Goal: Transaction & Acquisition: Purchase product/service

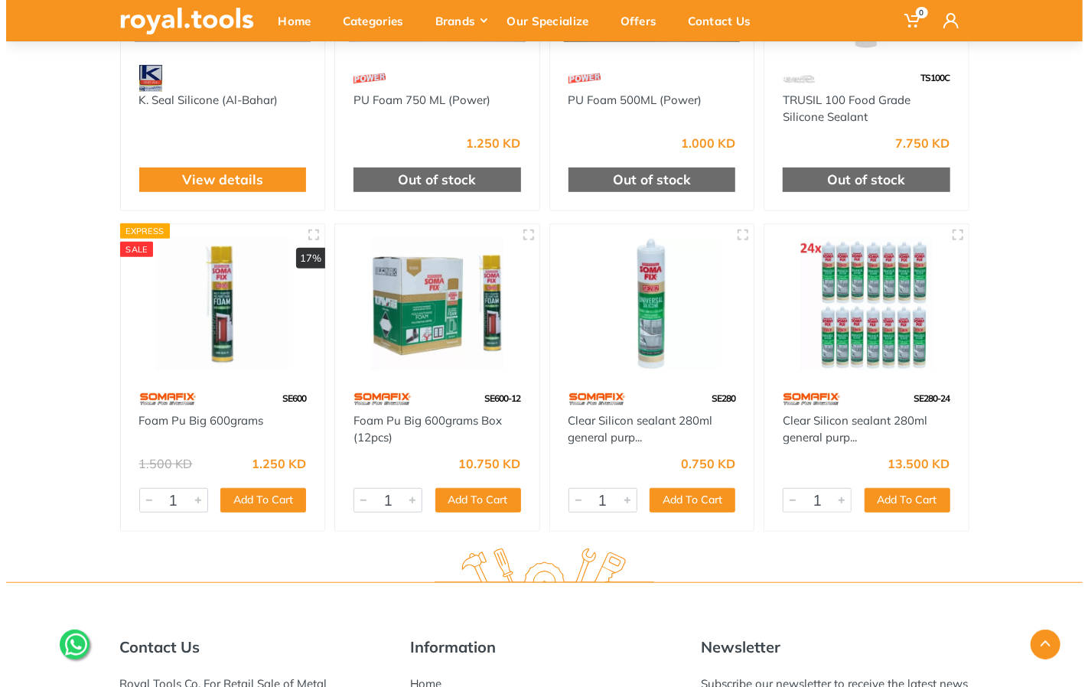
scroll to position [331, 0]
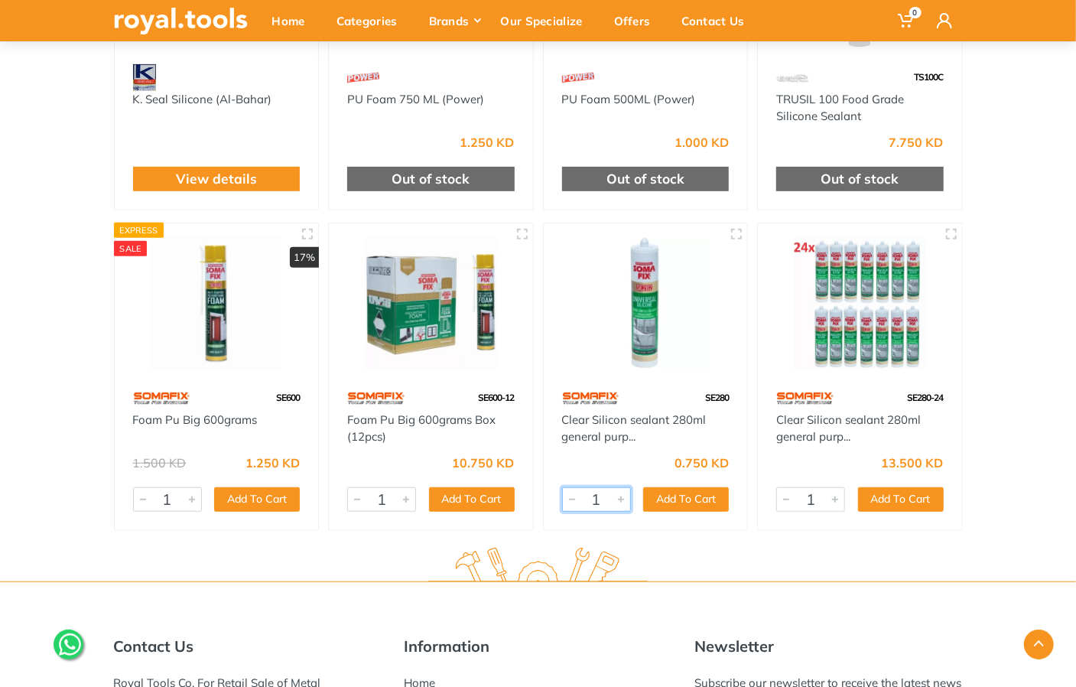
drag, startPoint x: 660, startPoint y: 503, endPoint x: 637, endPoint y: 497, distance: 22.8
click at [637, 497] on div "6677 1 Add To Cart Add" at bounding box center [646, 499] width 168 height 24
click at [626, 499] on div at bounding box center [621, 499] width 18 height 23
click at [707, 497] on button "Add To Cart" at bounding box center [686, 499] width 86 height 24
type input "1"
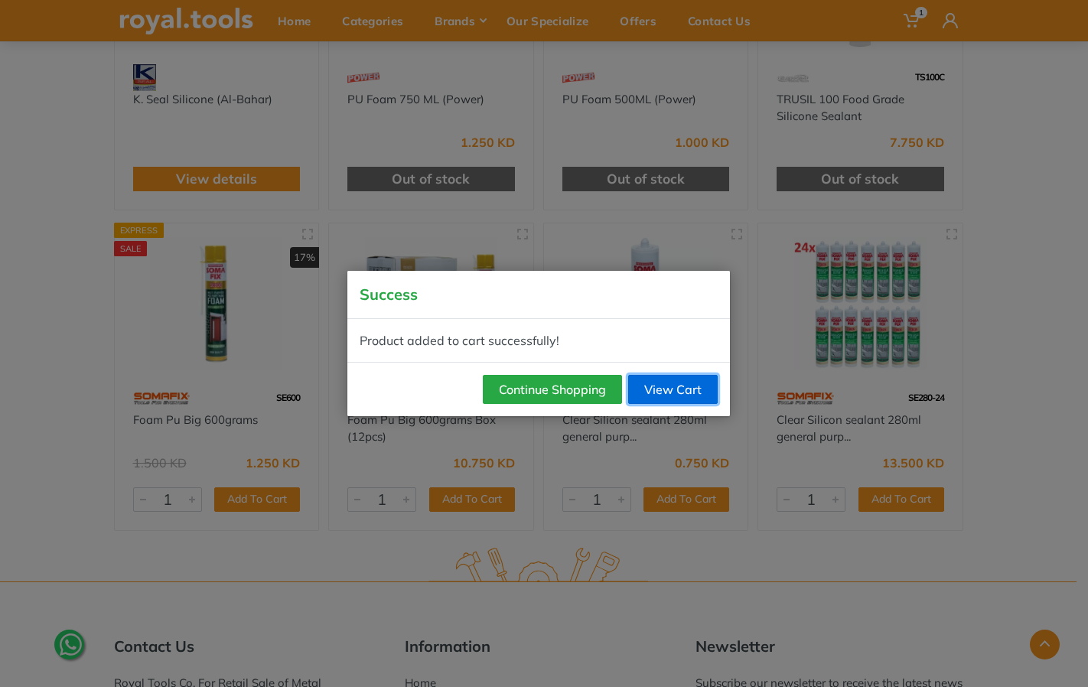
click at [688, 393] on link "View Cart" at bounding box center [673, 389] width 90 height 29
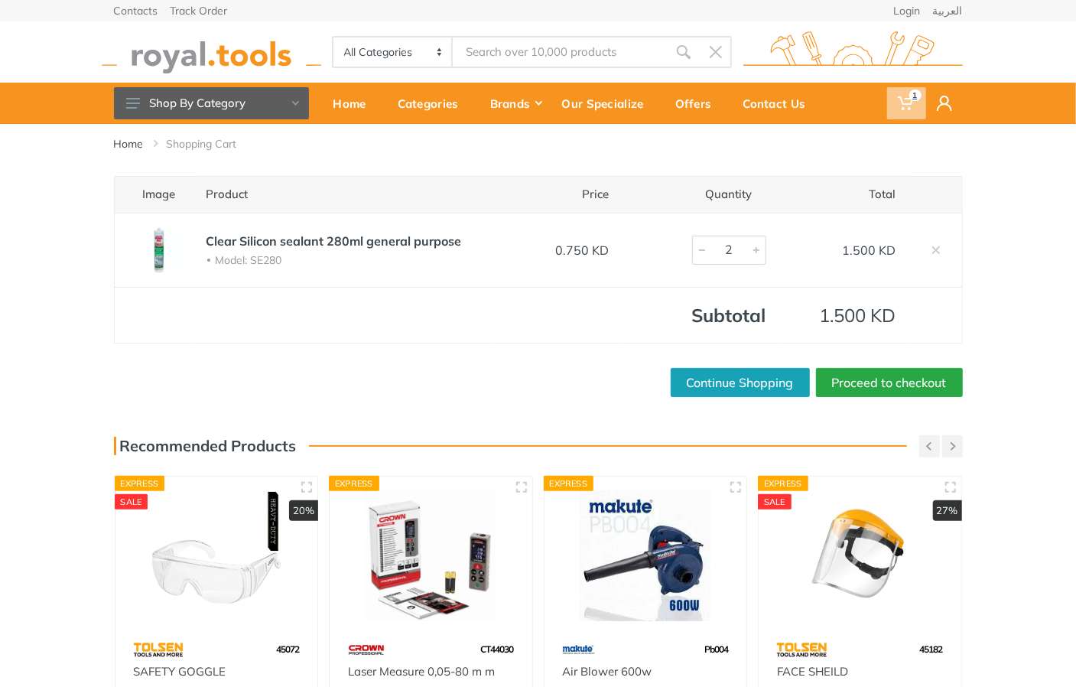
click at [916, 106] on span "1" at bounding box center [906, 103] width 39 height 32
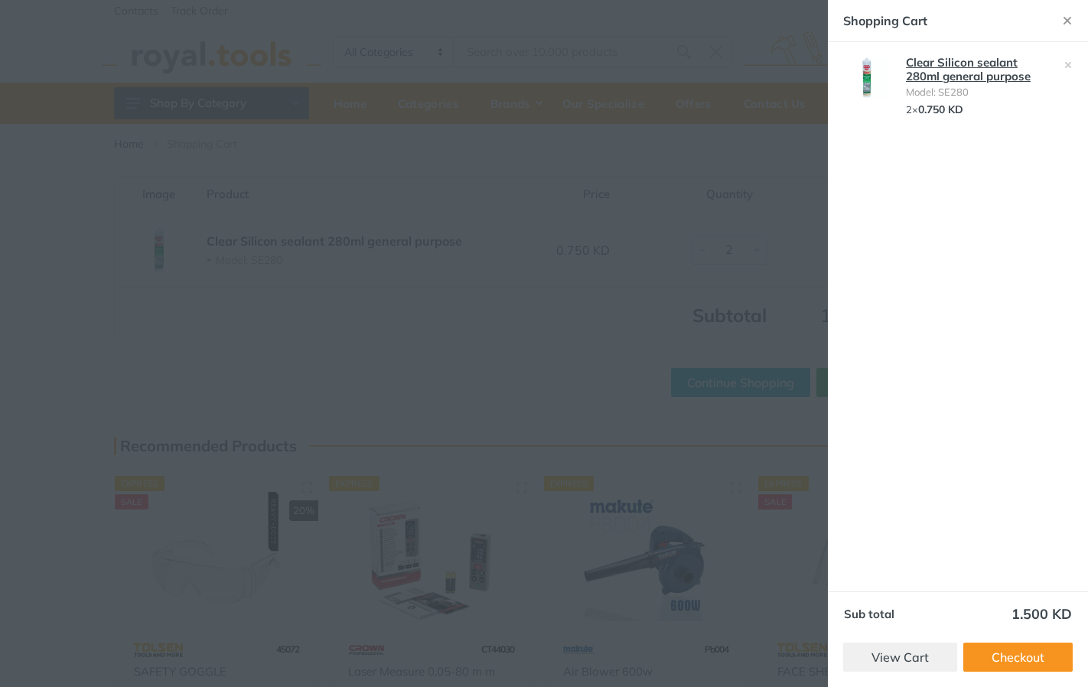
click at [967, 78] on link "Clear Silicon sealant 280ml general purpose" at bounding box center [968, 69] width 125 height 28
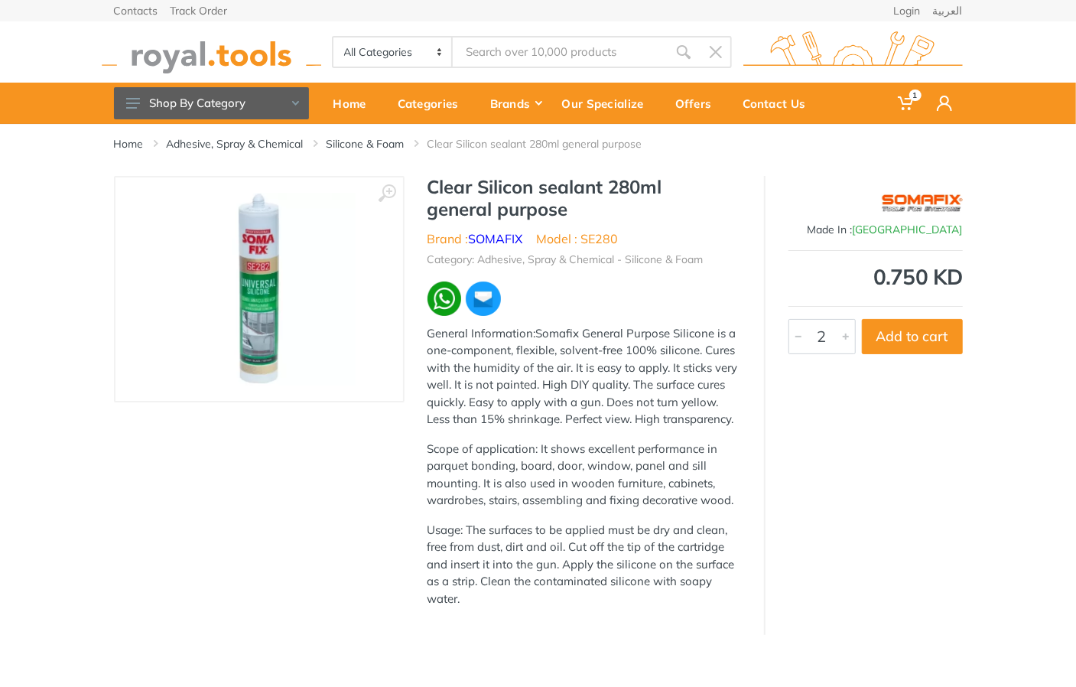
click at [842, 336] on div at bounding box center [846, 337] width 18 height 34
click at [910, 340] on button "Add to cart" at bounding box center [912, 336] width 101 height 35
type input "1"
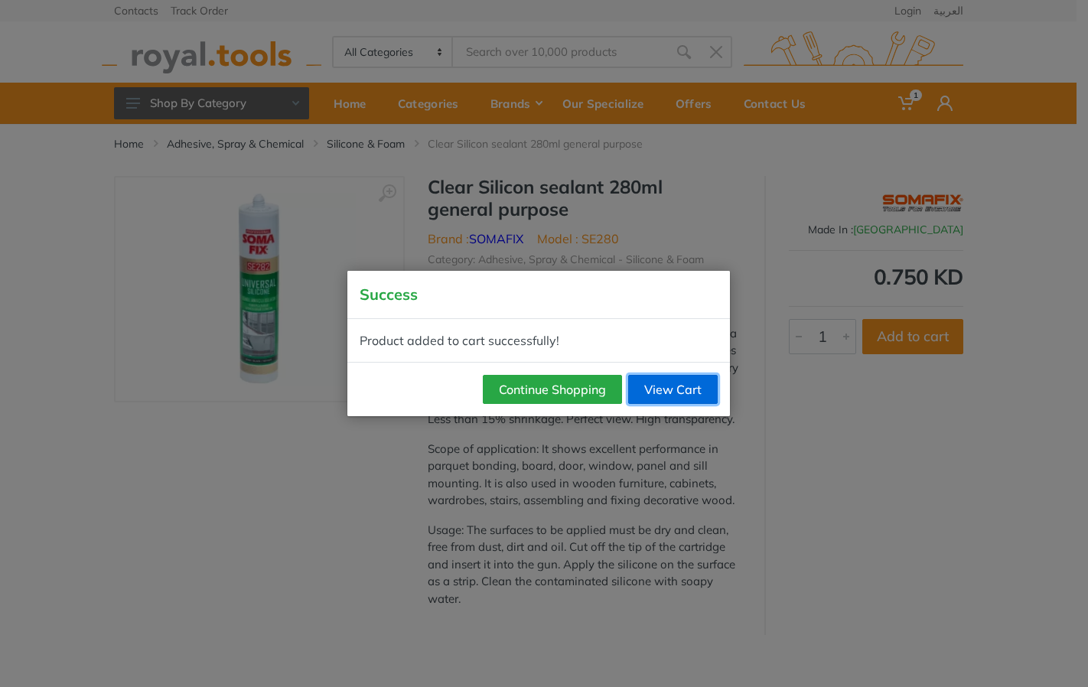
click at [673, 379] on link "View Cart" at bounding box center [673, 389] width 90 height 29
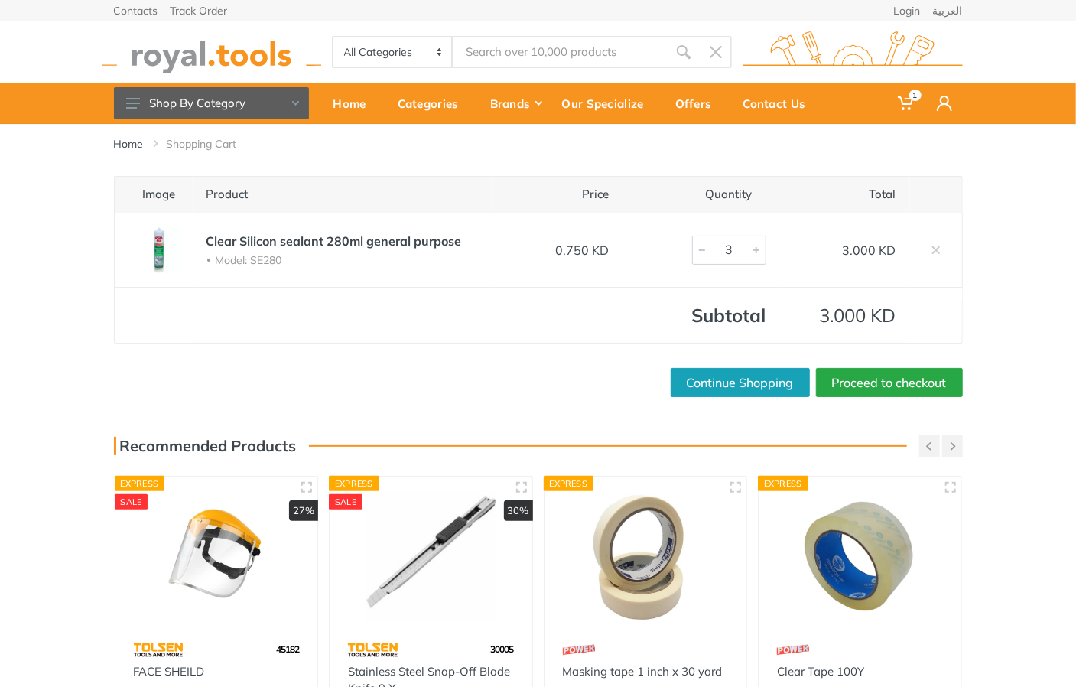
click at [705, 246] on div at bounding box center [702, 250] width 18 height 28
type input "2"
click at [705, 246] on div at bounding box center [702, 250] width 18 height 28
click at [863, 386] on link "Proceed to checkout" at bounding box center [889, 382] width 147 height 29
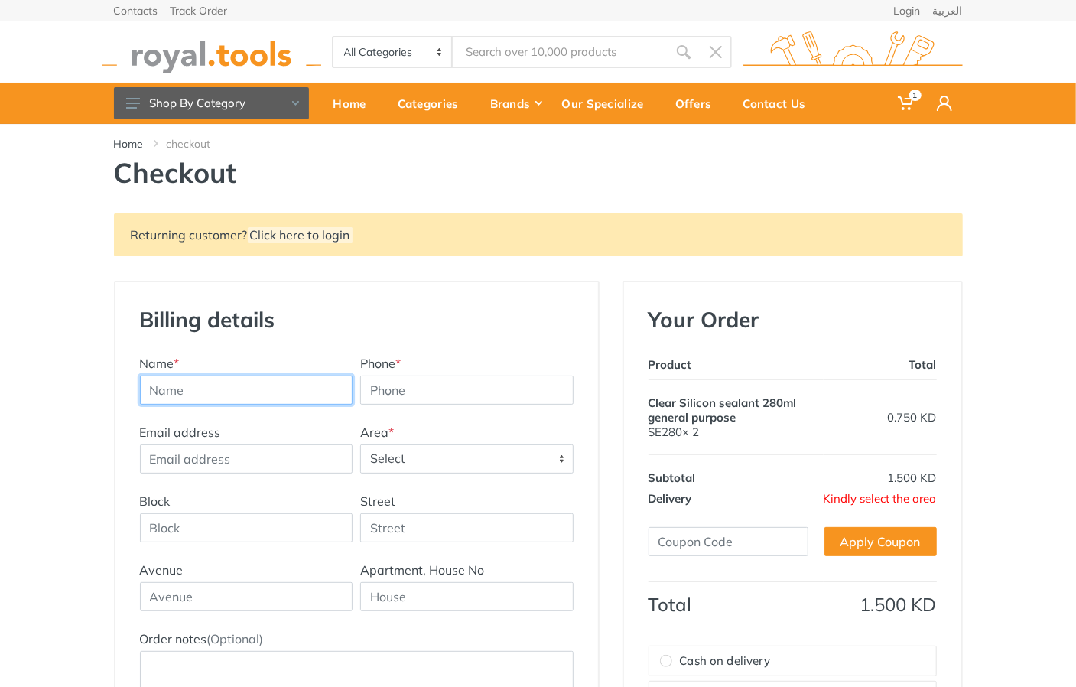
click at [251, 377] on input "text" at bounding box center [246, 390] width 213 height 29
type input "marwa"
click at [365, 399] on input "Phone *" at bounding box center [466, 390] width 213 height 29
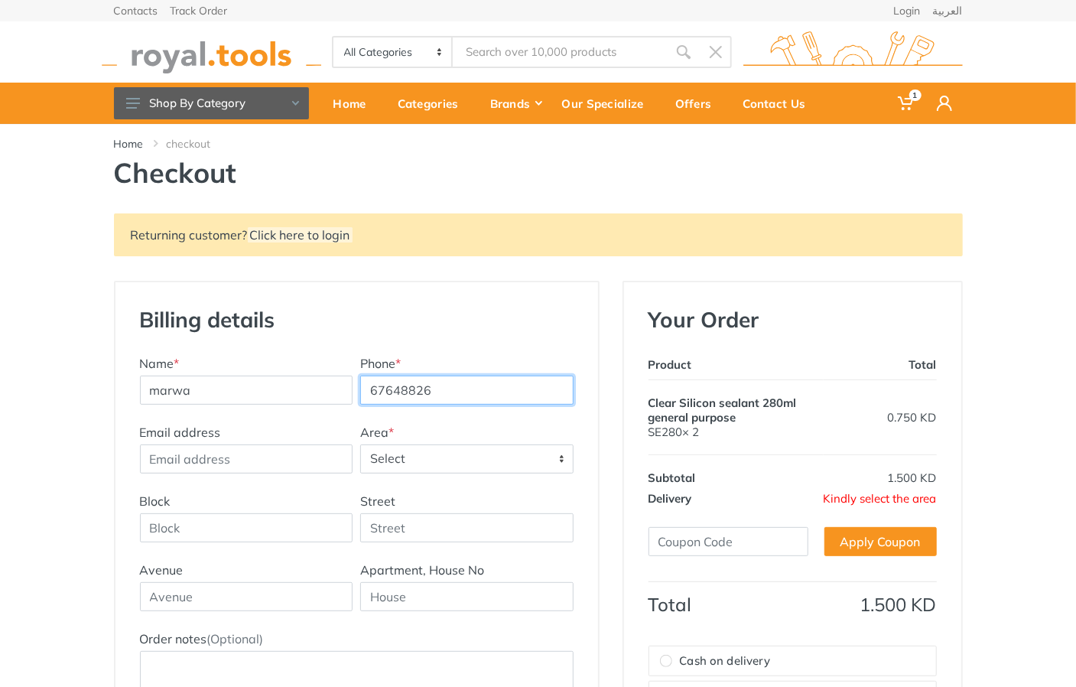
type input "67648826"
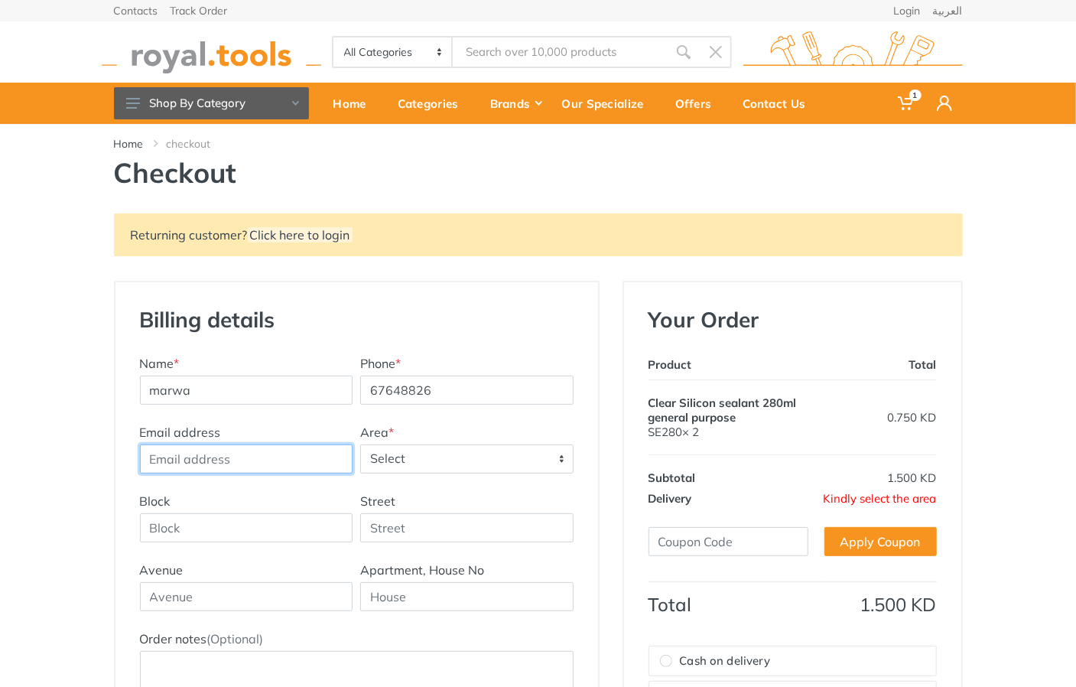
click at [303, 460] on input "Email address" at bounding box center [246, 459] width 213 height 29
type input "[EMAIL_ADDRESS][DOMAIN_NAME]"
click at [401, 464] on span "Select" at bounding box center [467, 459] width 212 height 28
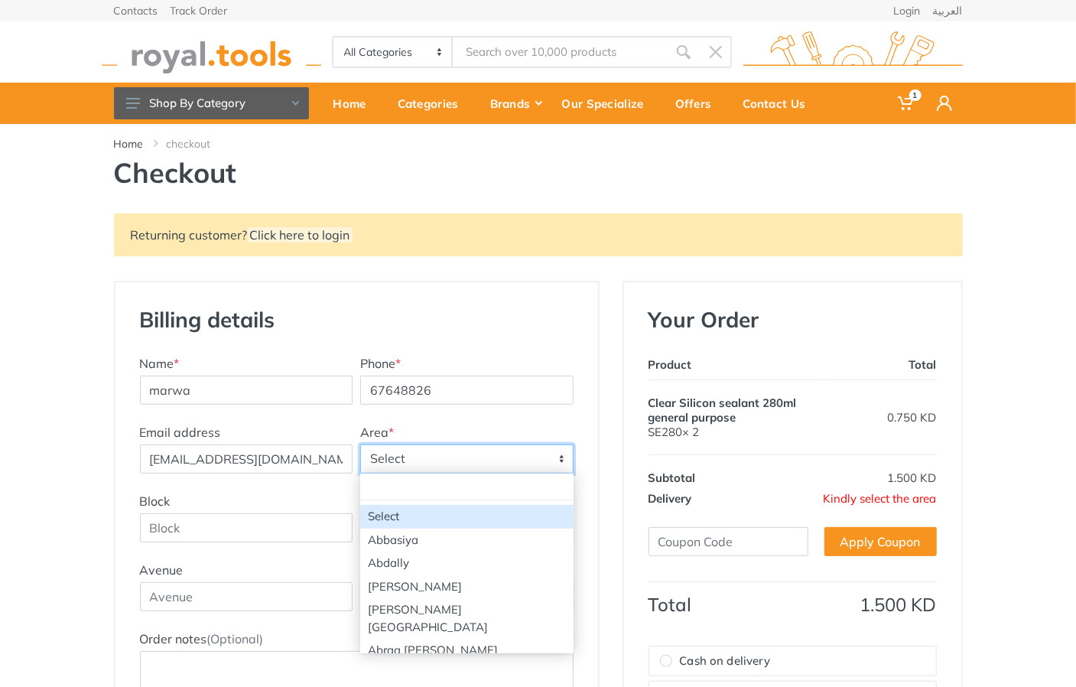
click at [401, 464] on span "Select" at bounding box center [467, 459] width 212 height 28
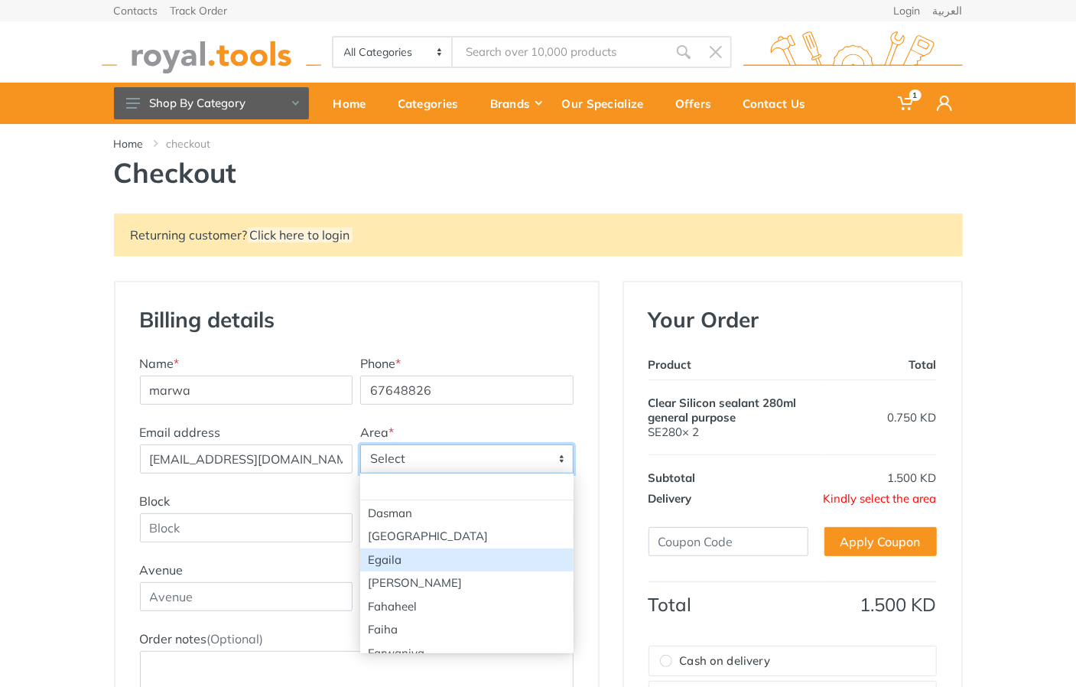
scroll to position [798, 0]
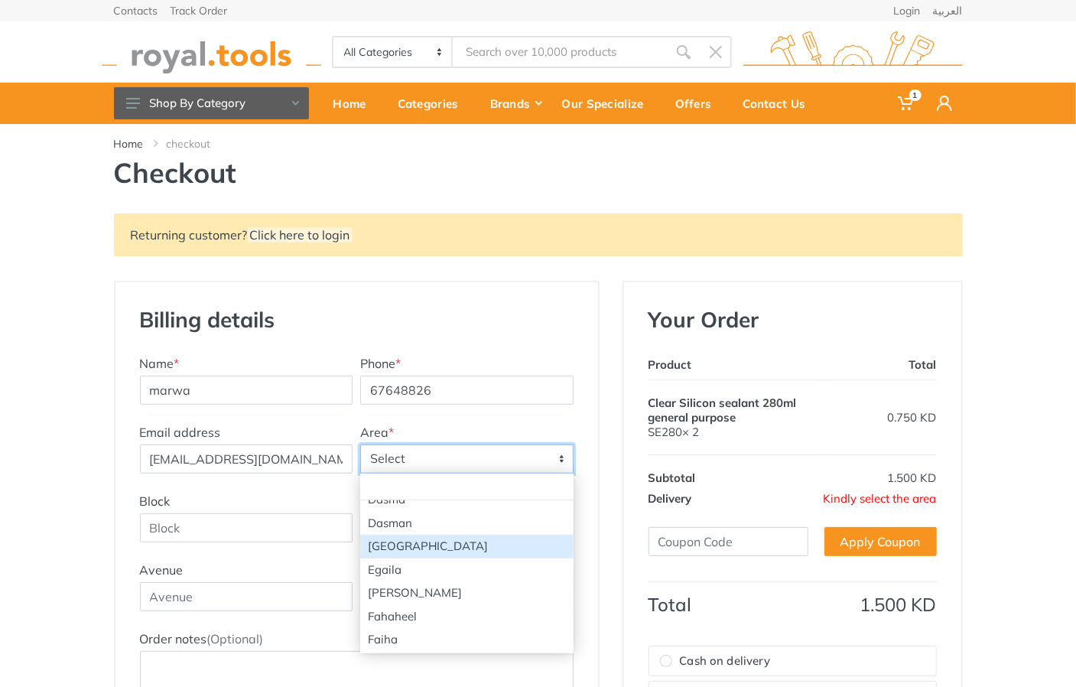
select select "66"
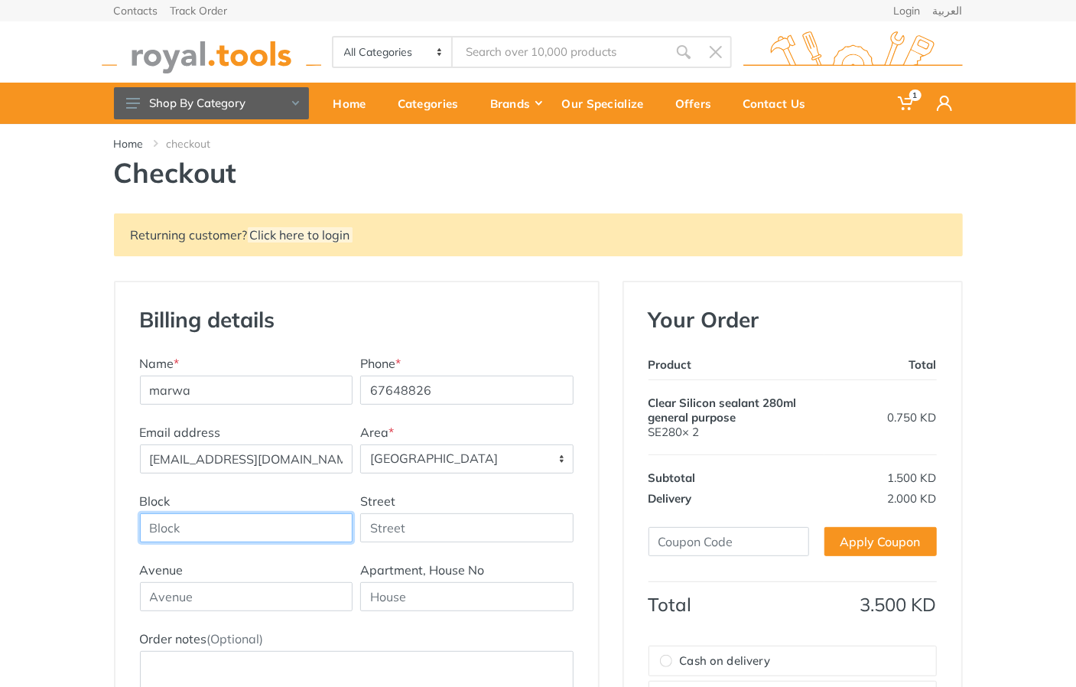
click at [248, 521] on input "Block" at bounding box center [246, 527] width 213 height 29
type input "1"
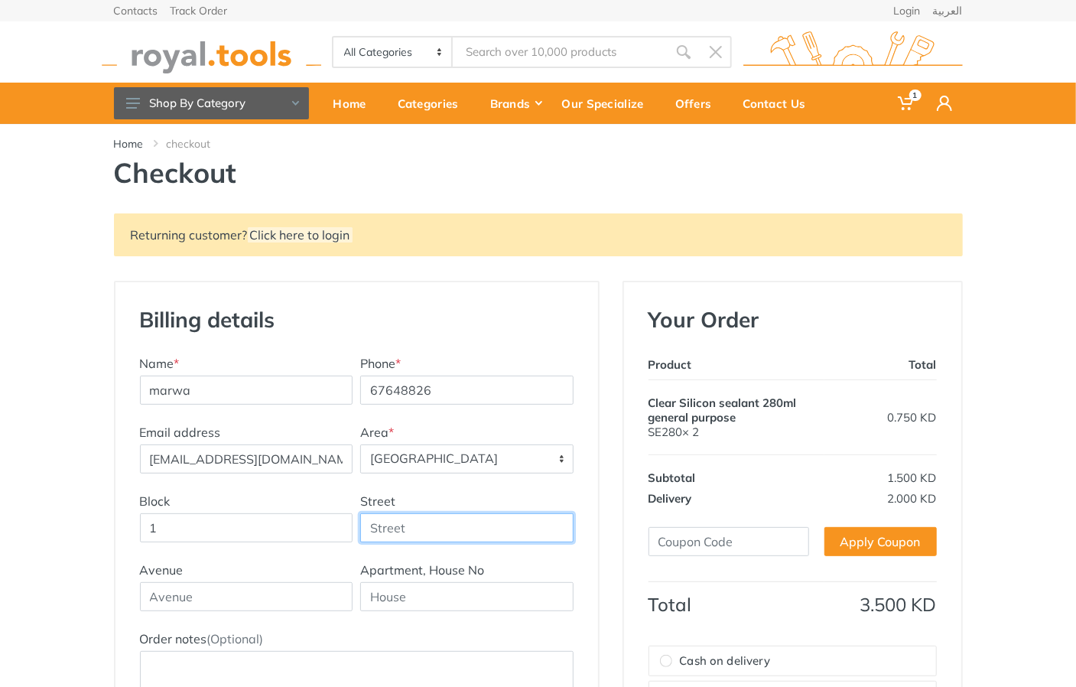
click at [392, 530] on input "Street" at bounding box center [466, 527] width 213 height 29
type input "5"
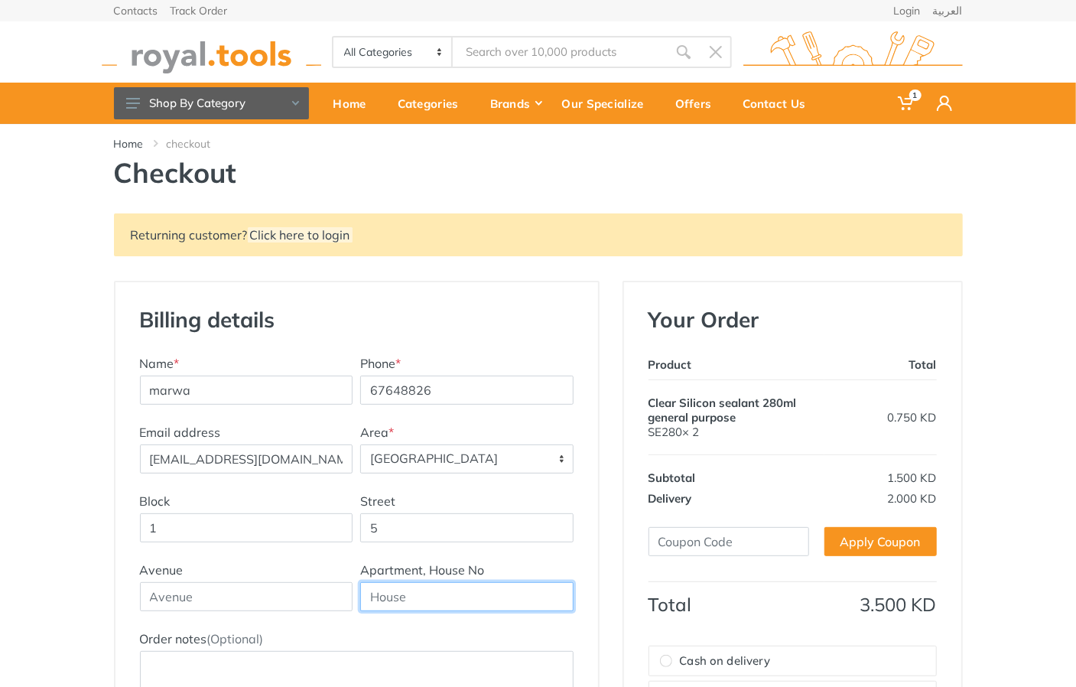
click at [401, 601] on input "text" at bounding box center [466, 596] width 213 height 29
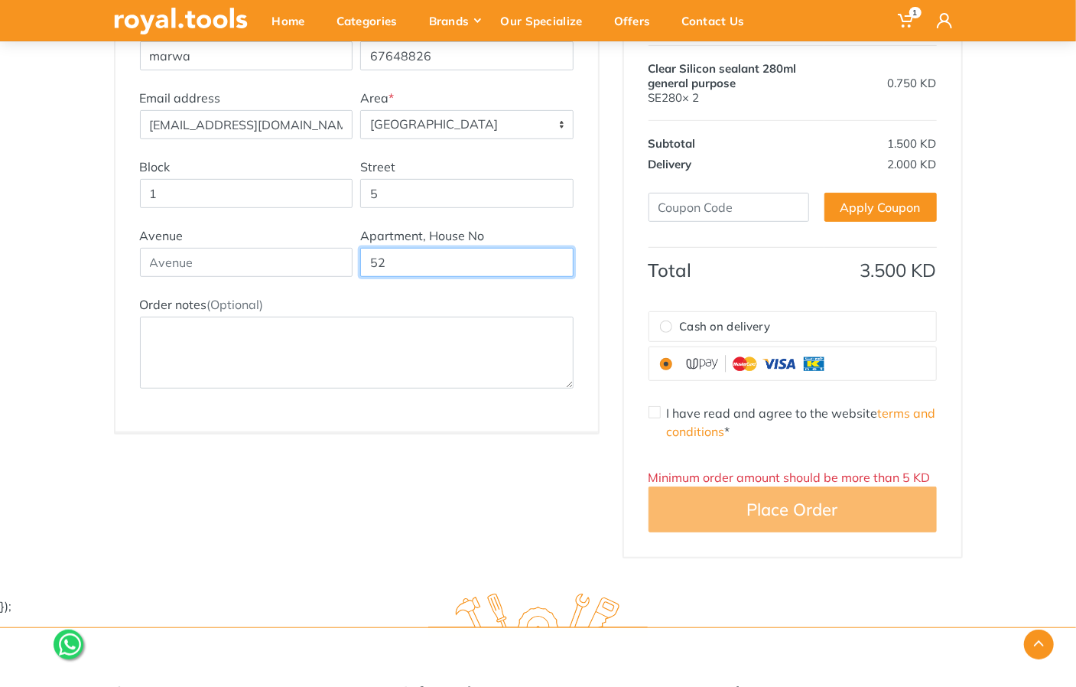
scroll to position [335, 0]
type input "52"
click at [816, 357] on img at bounding box center [756, 363] width 153 height 21
click at [673, 357] on input "radio" at bounding box center [666, 363] width 12 height 12
click at [654, 412] on input "I have read and agree to the website terms and conditions *" at bounding box center [655, 411] width 12 height 12
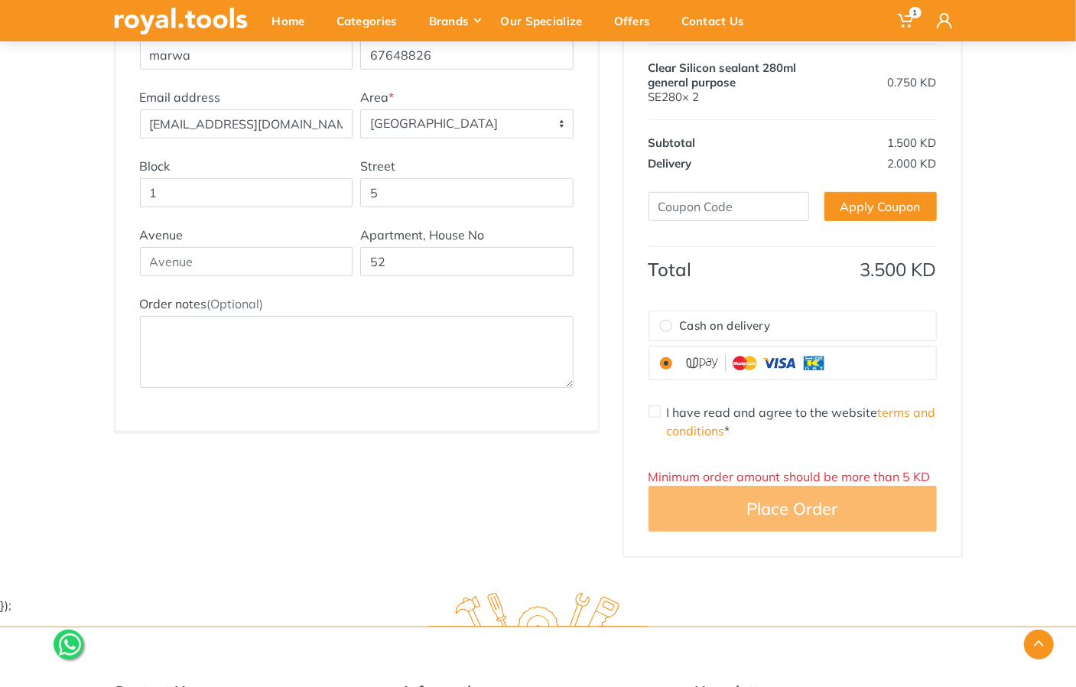
checkbox input "true"
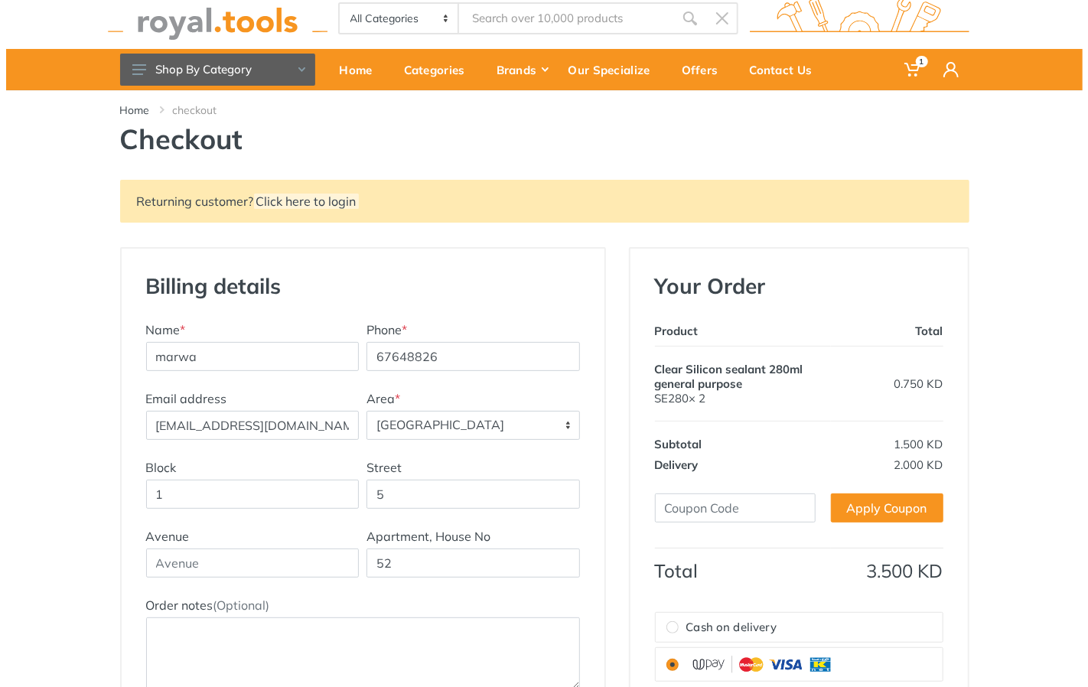
scroll to position [0, 0]
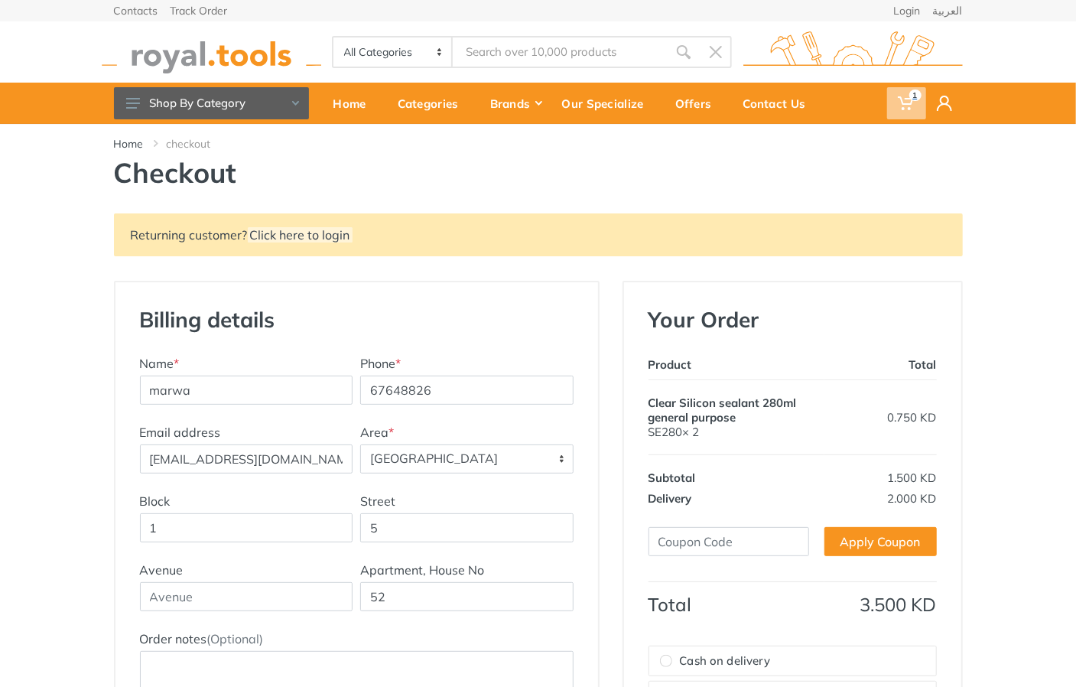
click at [918, 106] on span "1" at bounding box center [906, 103] width 39 height 32
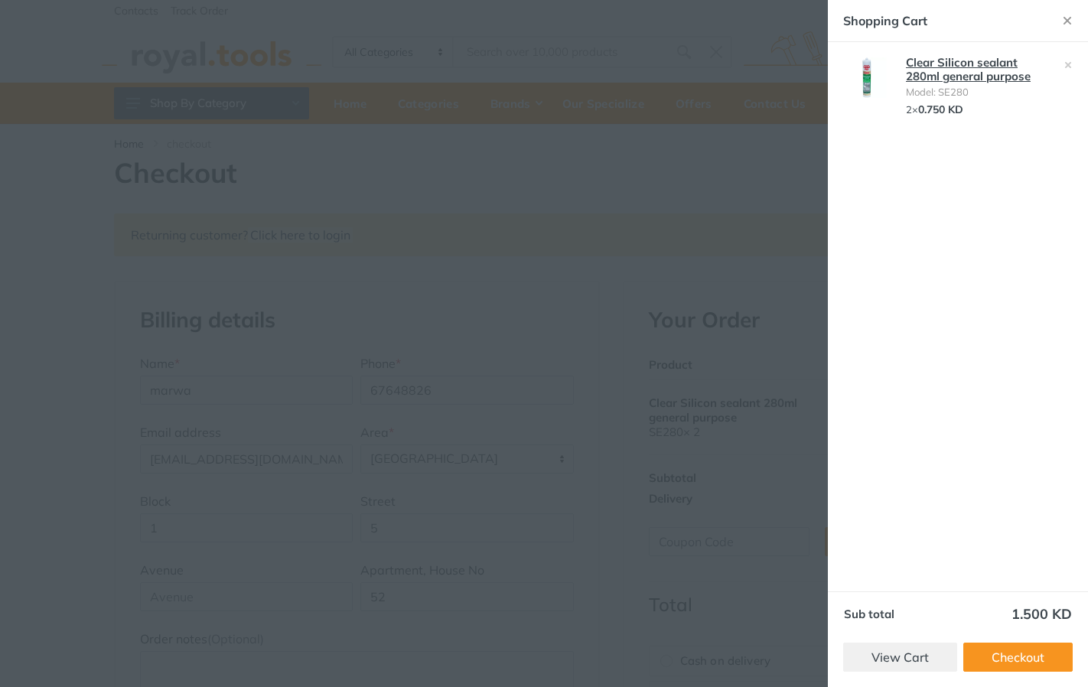
click at [954, 80] on link "Clear Silicon sealant 280ml general purpose" at bounding box center [968, 69] width 125 height 28
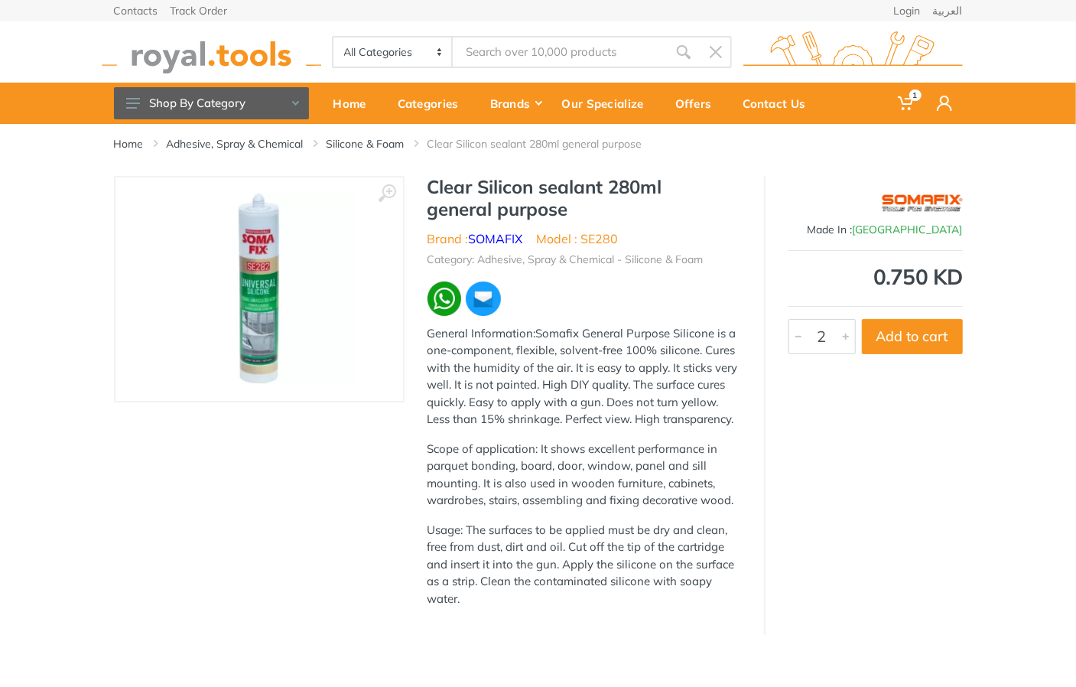
click at [845, 341] on div at bounding box center [846, 337] width 18 height 34
click at [843, 344] on div at bounding box center [846, 337] width 18 height 34
click at [899, 344] on button "Add to cart" at bounding box center [912, 336] width 101 height 35
type input "1"
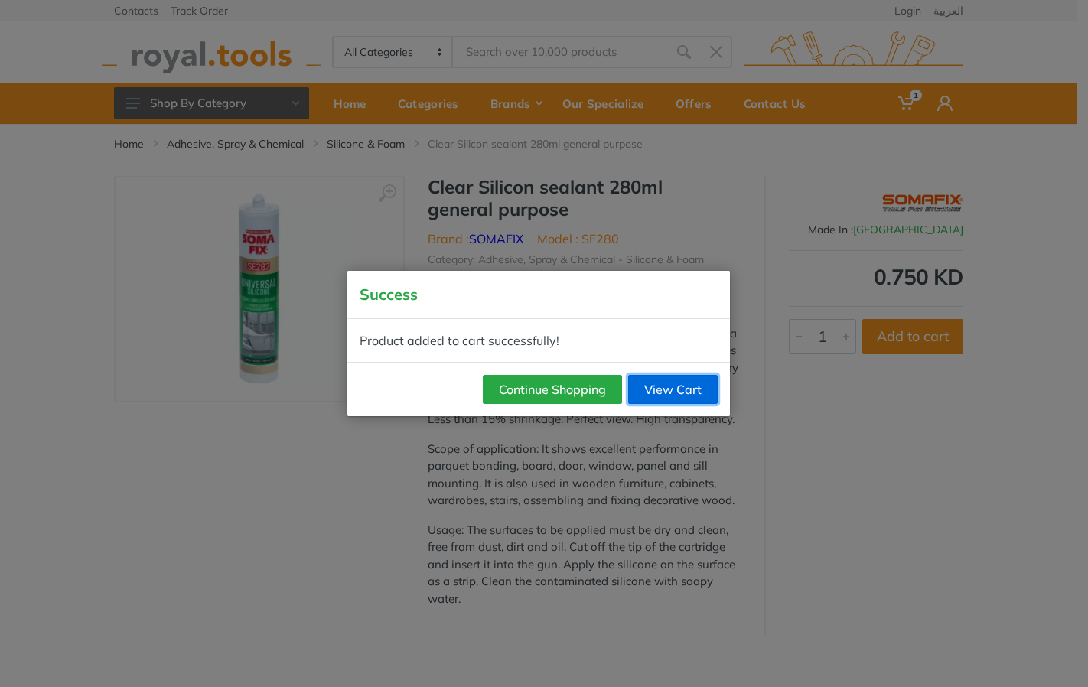
click at [670, 393] on link "View Cart" at bounding box center [673, 389] width 90 height 29
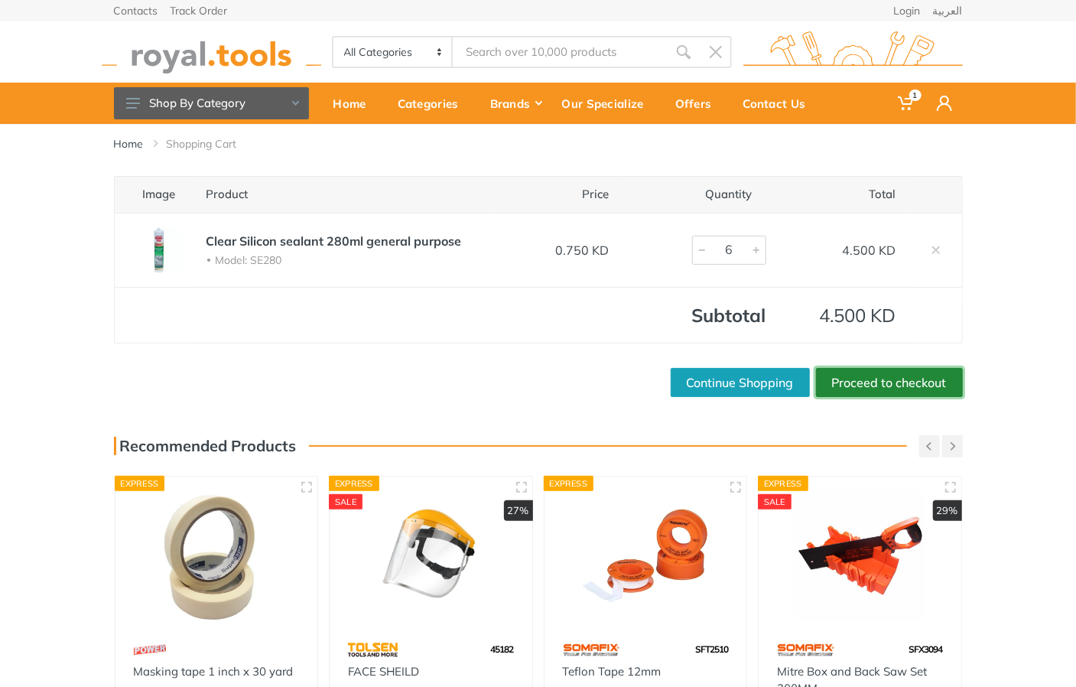
click at [870, 387] on link "Proceed to checkout" at bounding box center [889, 382] width 147 height 29
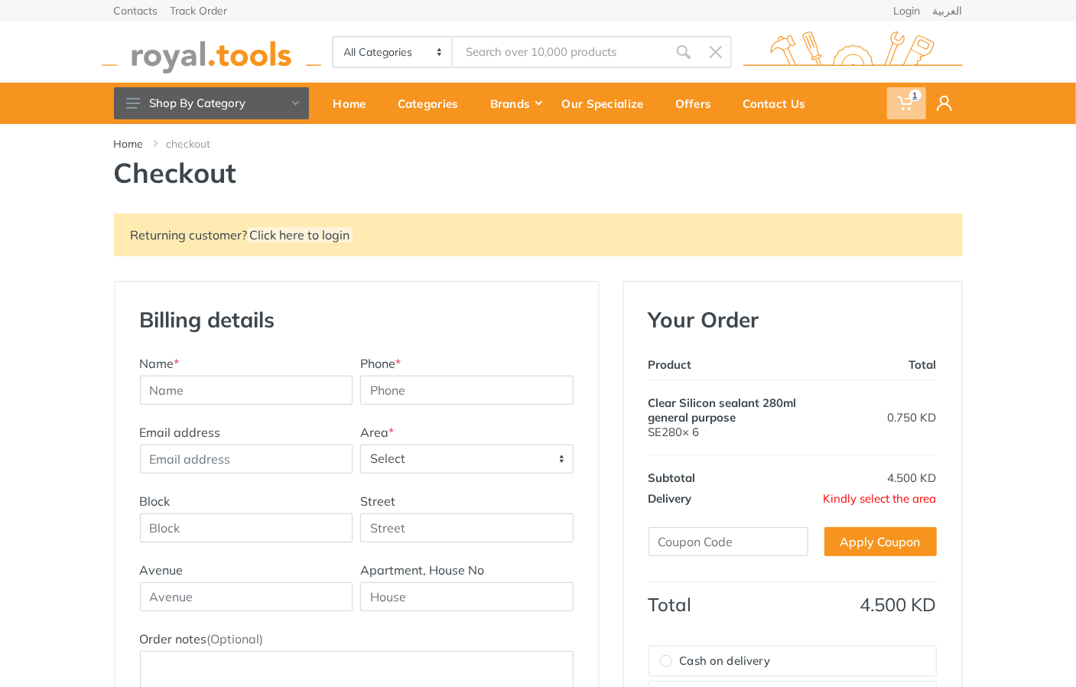
click at [916, 104] on span "1" at bounding box center [906, 103] width 39 height 32
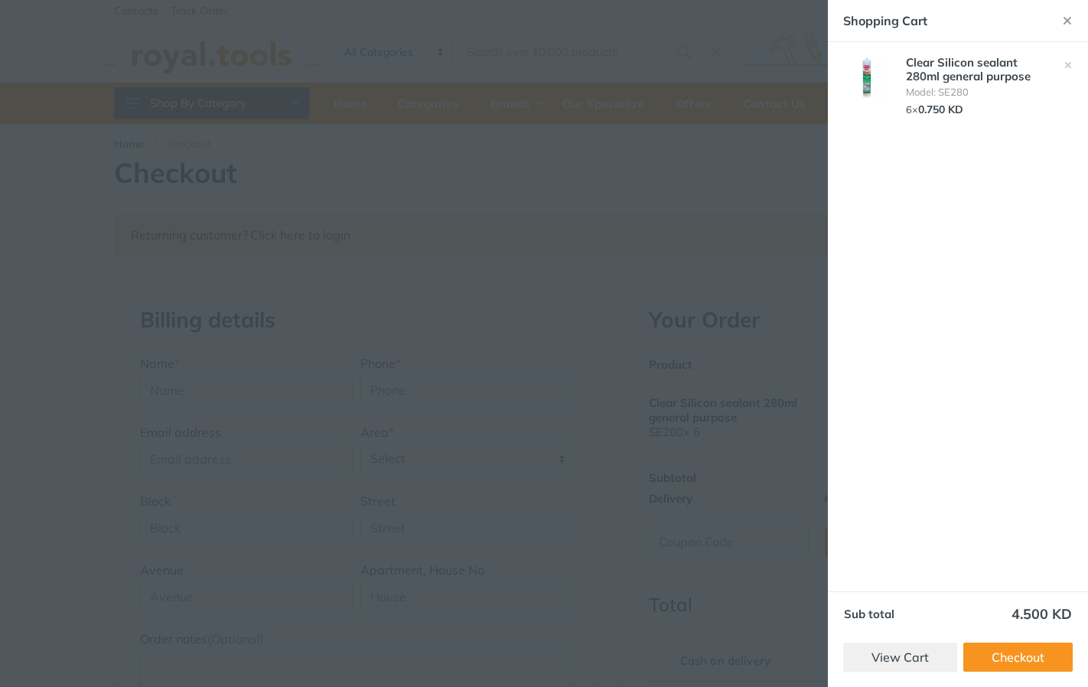
click at [993, 85] on div "Clear Silicon sealant 280ml general purpose Model: SE280 6 × 0.750 KD" at bounding box center [975, 87] width 162 height 60
click at [989, 70] on link "Clear Silicon sealant 280ml general purpose" at bounding box center [968, 69] width 125 height 28
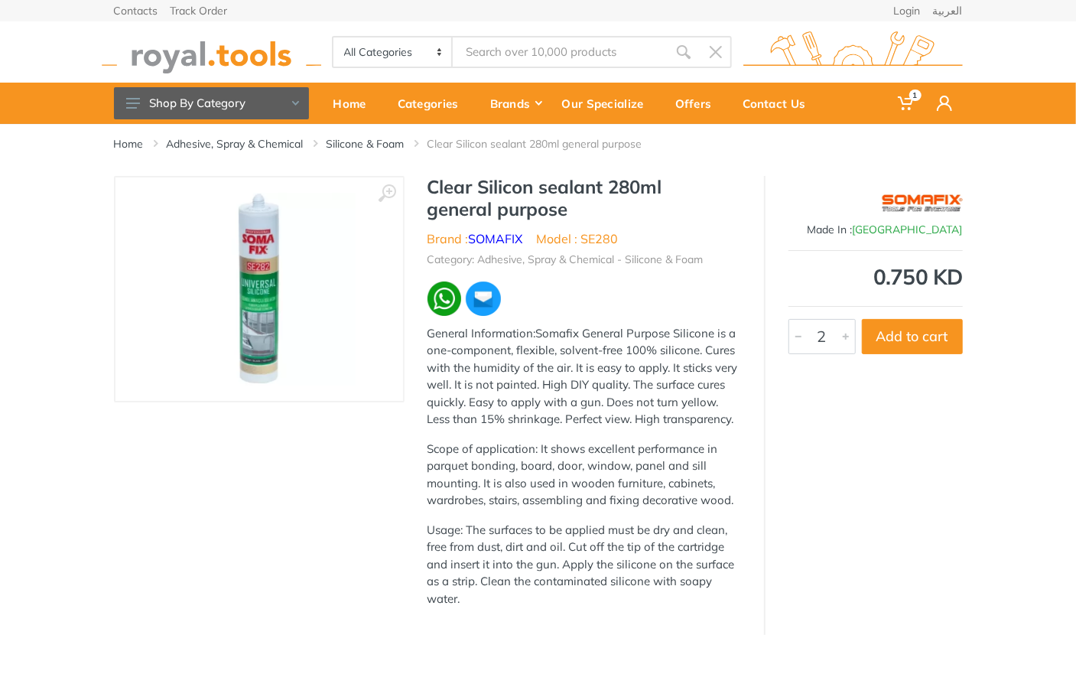
click at [846, 339] on div at bounding box center [846, 337] width 18 height 34
click at [901, 344] on button "Add to cart" at bounding box center [912, 336] width 101 height 35
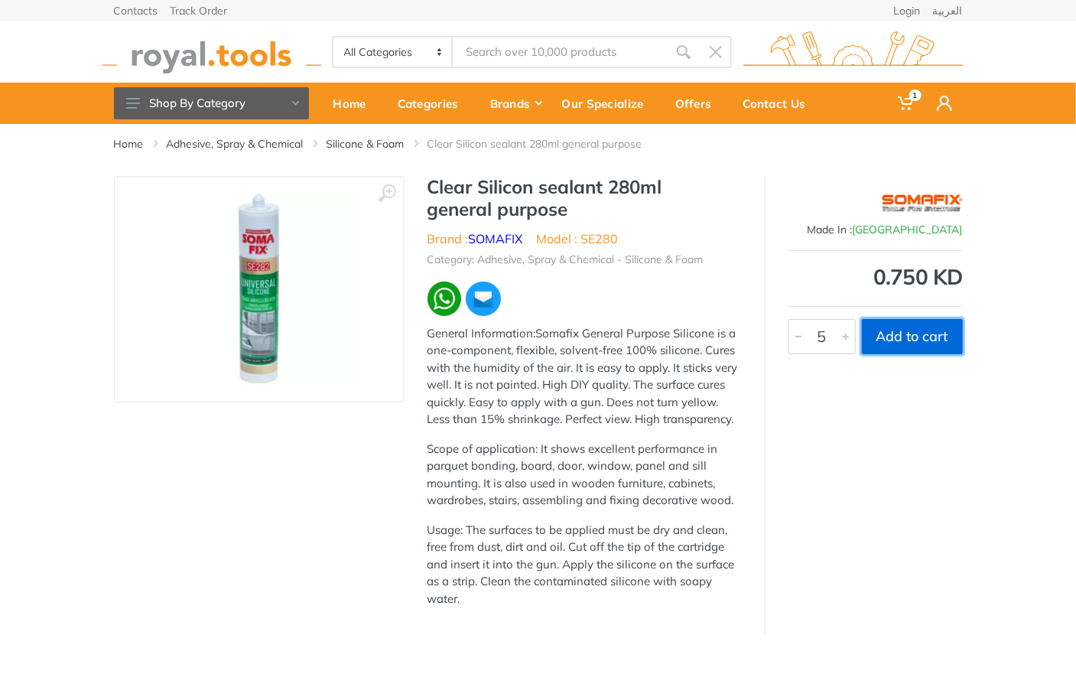
type input "1"
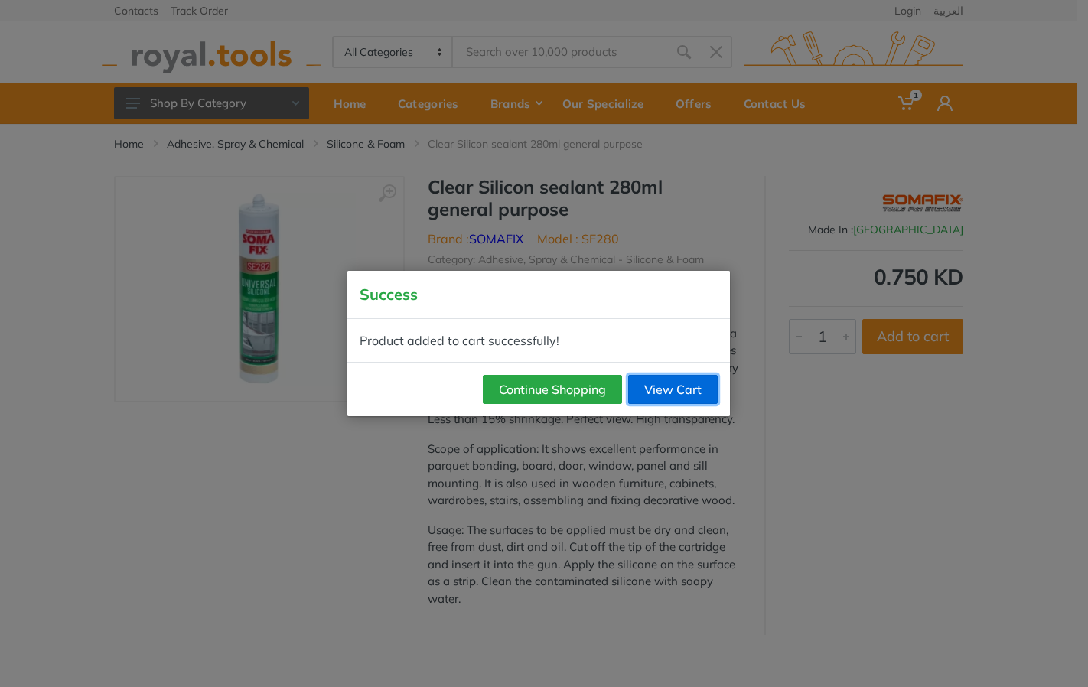
click at [671, 381] on link "View Cart" at bounding box center [673, 389] width 90 height 29
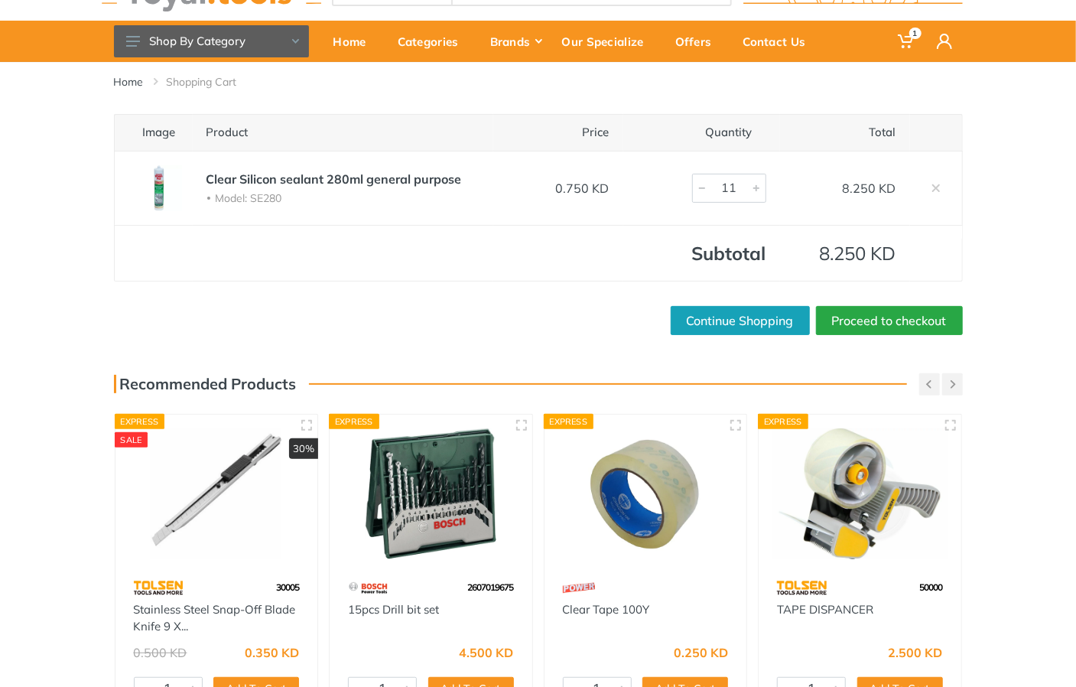
scroll to position [63, 0]
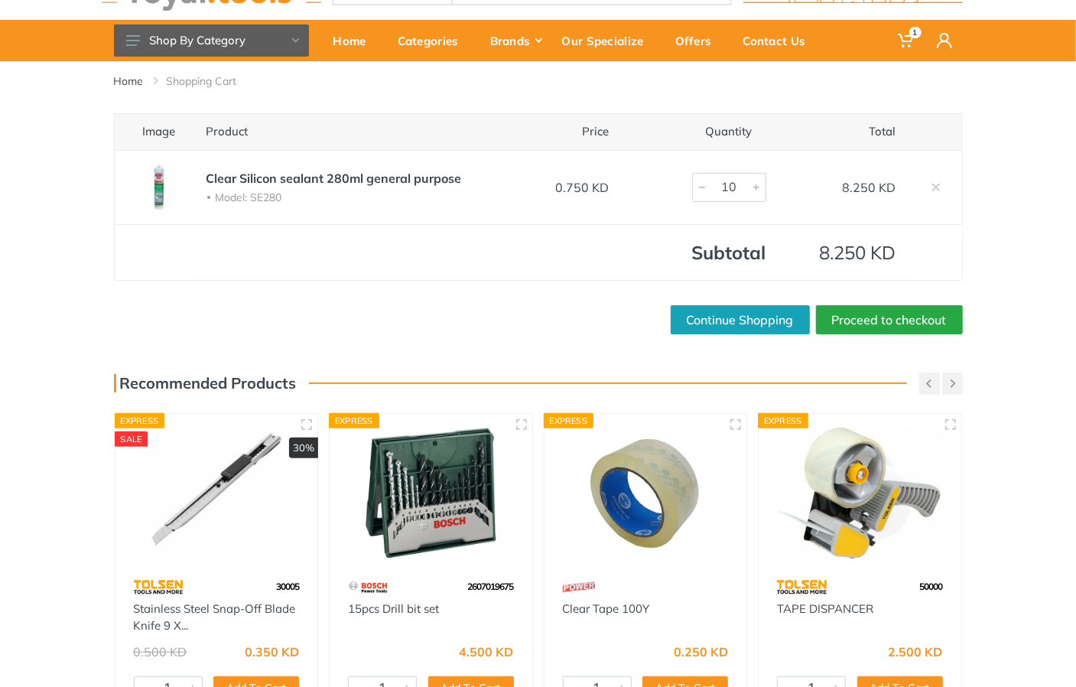
click at [705, 187] on div at bounding box center [702, 188] width 18 height 28
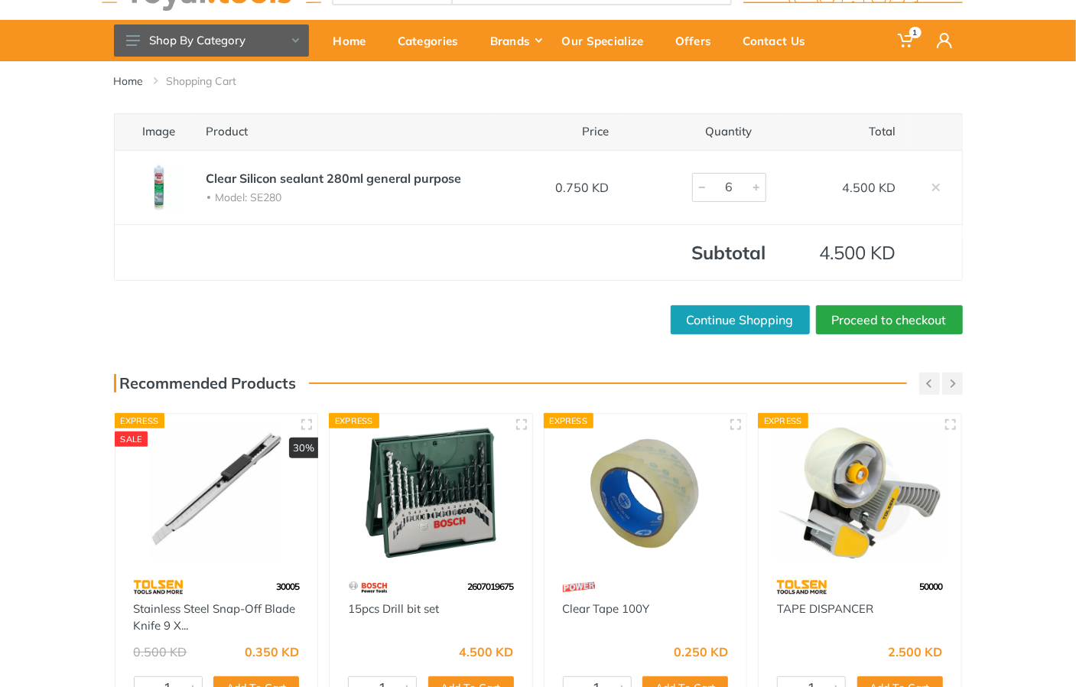
type input "7"
click at [753, 191] on div at bounding box center [756, 188] width 18 height 28
click at [857, 327] on link "Proceed to checkout" at bounding box center [889, 319] width 147 height 29
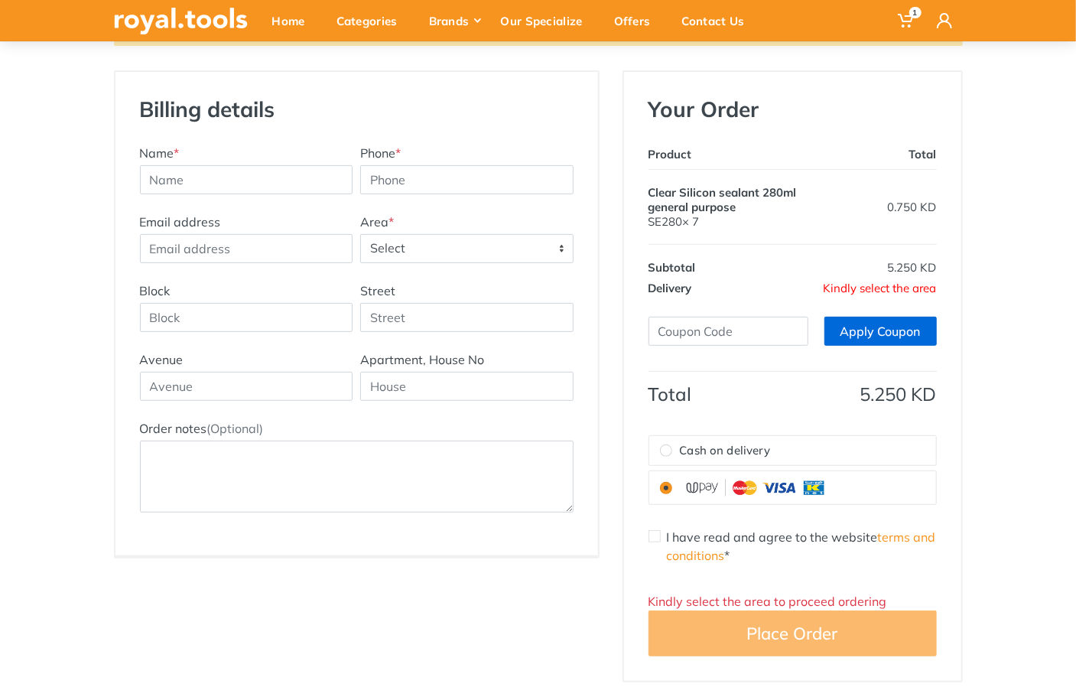
scroll to position [219, 0]
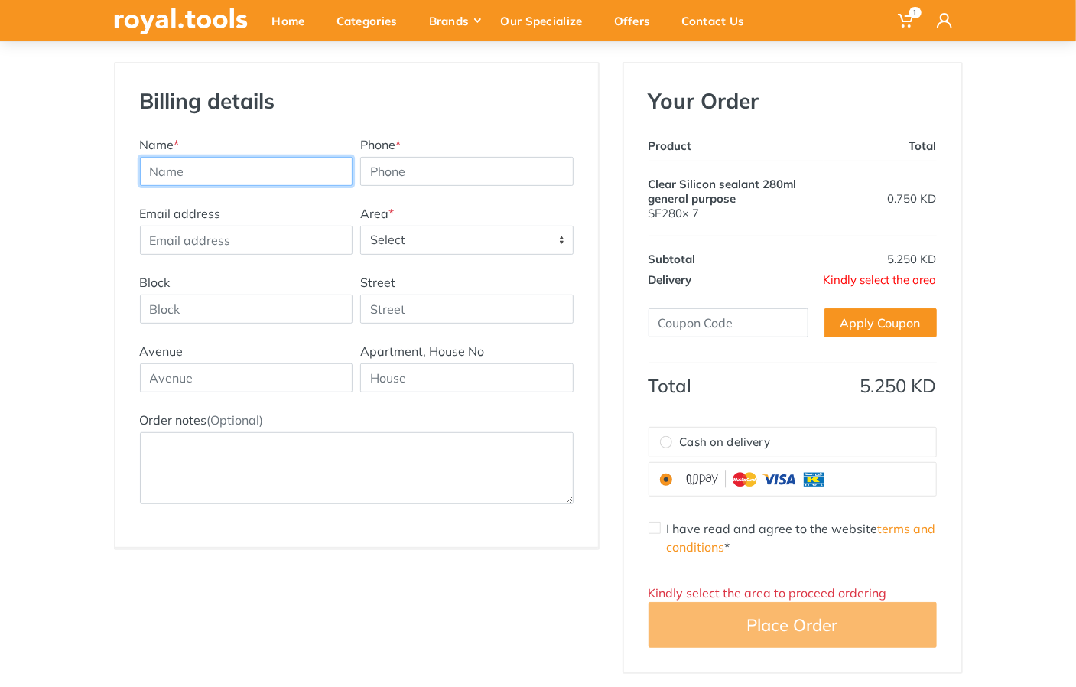
click at [265, 181] on input "text" at bounding box center [246, 171] width 213 height 29
type input "marwa"
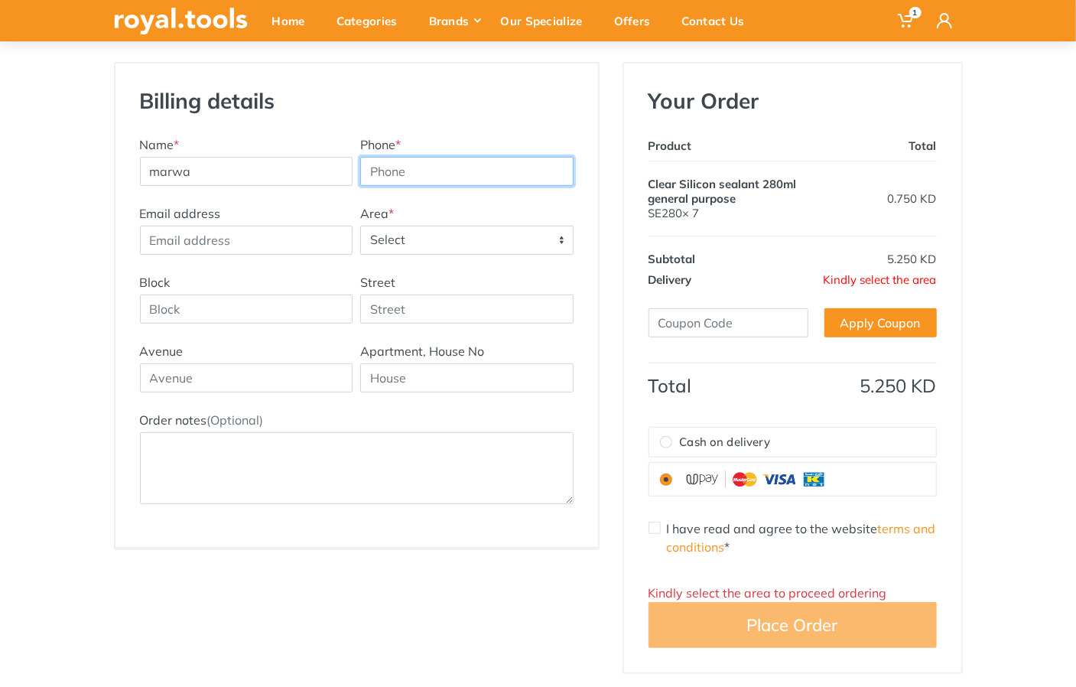
click at [393, 168] on input "Phone *" at bounding box center [466, 171] width 213 height 29
type input "67648826"
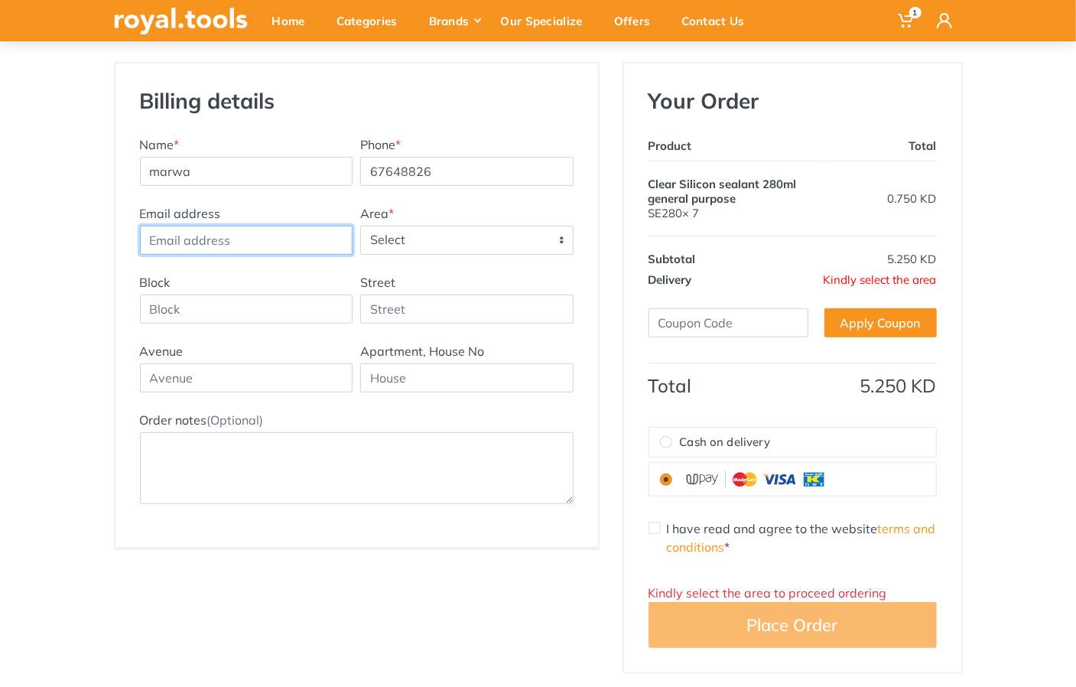
click at [282, 244] on input "Email address" at bounding box center [246, 240] width 213 height 29
type input "[EMAIL_ADDRESS][DOMAIN_NAME]"
click at [389, 244] on span "Select" at bounding box center [467, 240] width 212 height 28
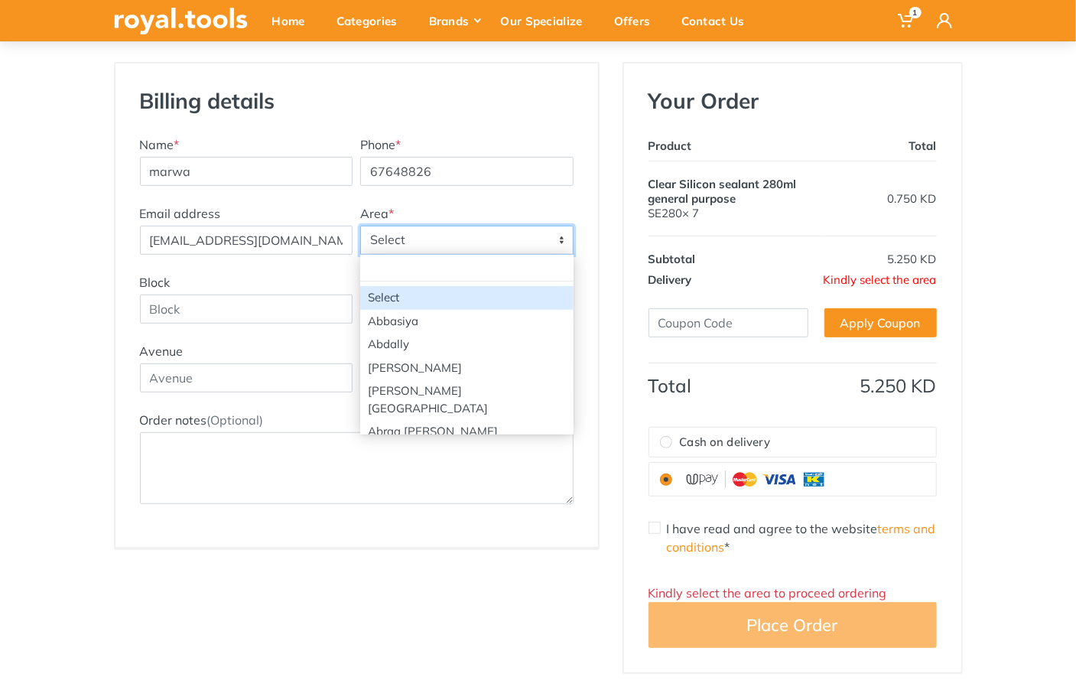
type input "d"
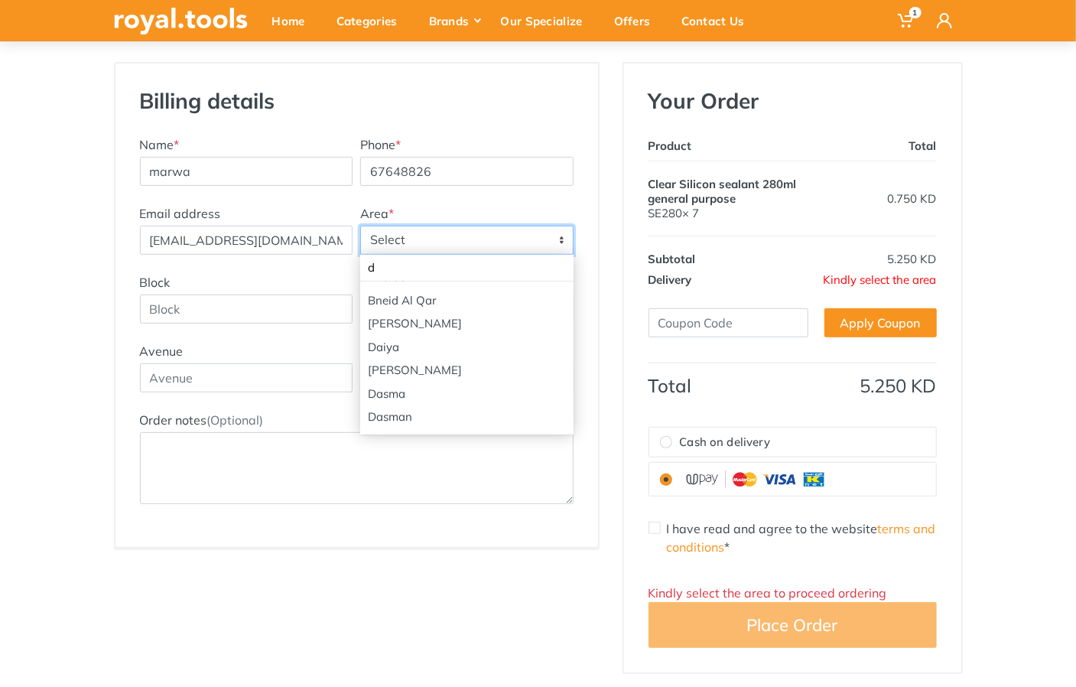
scroll to position [272, 0]
select select "66"
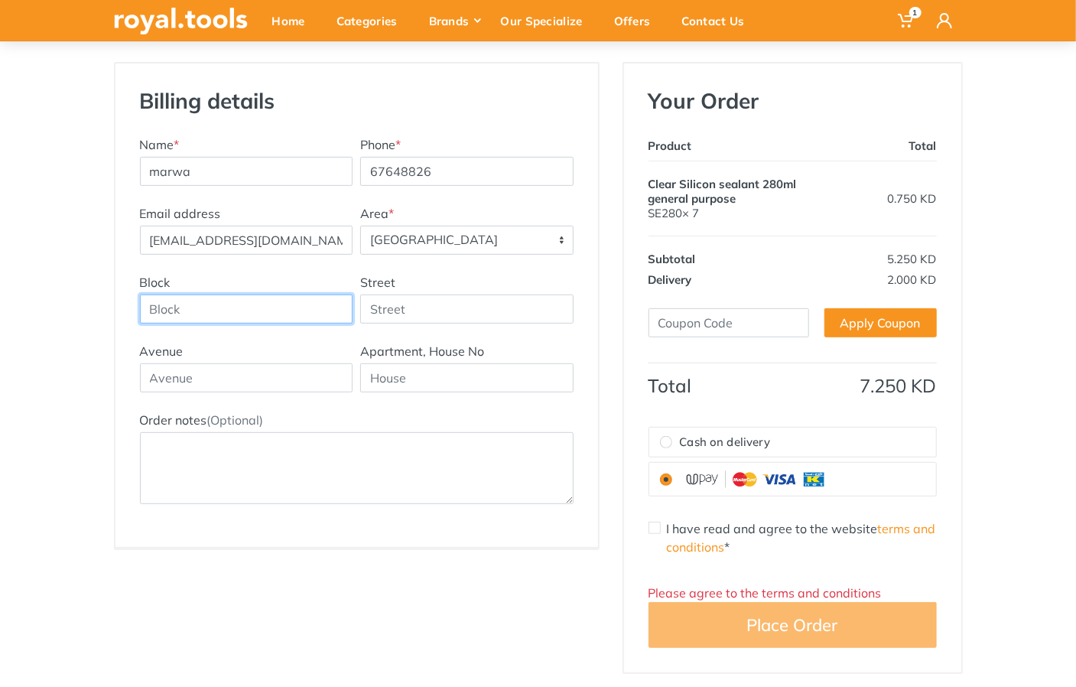
click at [297, 308] on input "Block" at bounding box center [246, 309] width 213 height 29
type input "1"
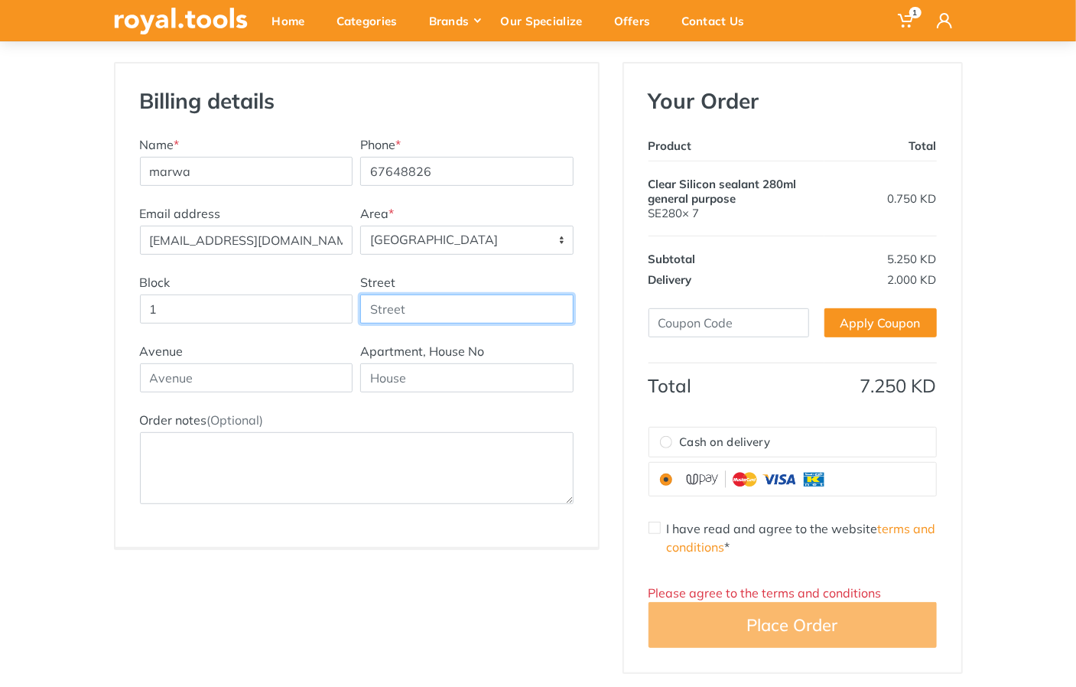
click at [411, 308] on input "Street" at bounding box center [466, 309] width 213 height 29
type input "5"
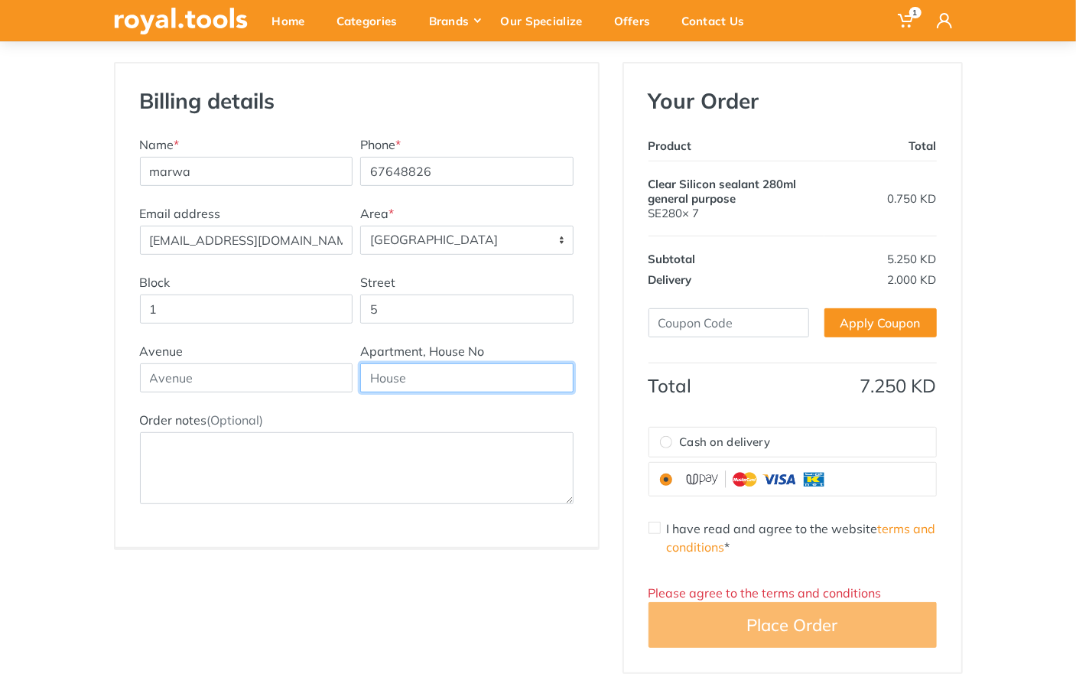
click at [402, 375] on input "text" at bounding box center [466, 377] width 213 height 29
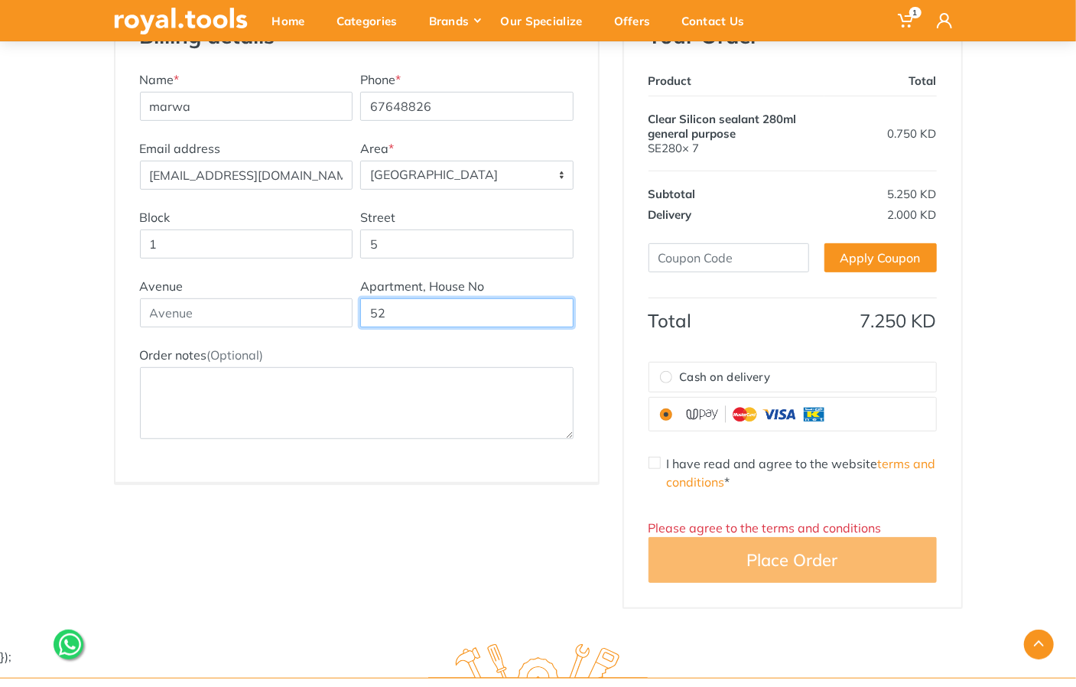
scroll to position [285, 0]
type input "52"
click at [653, 461] on input "I have read and agree to the website terms and conditions *" at bounding box center [655, 462] width 12 height 12
checkbox input "true"
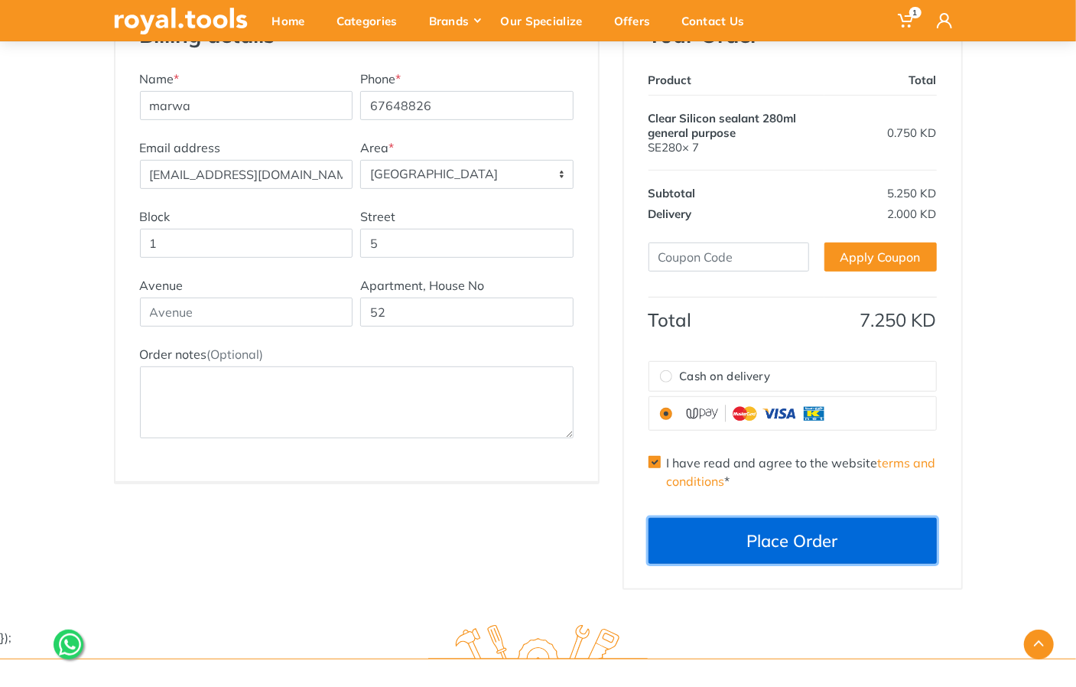
click at [815, 549] on button "Place Order" at bounding box center [793, 541] width 288 height 46
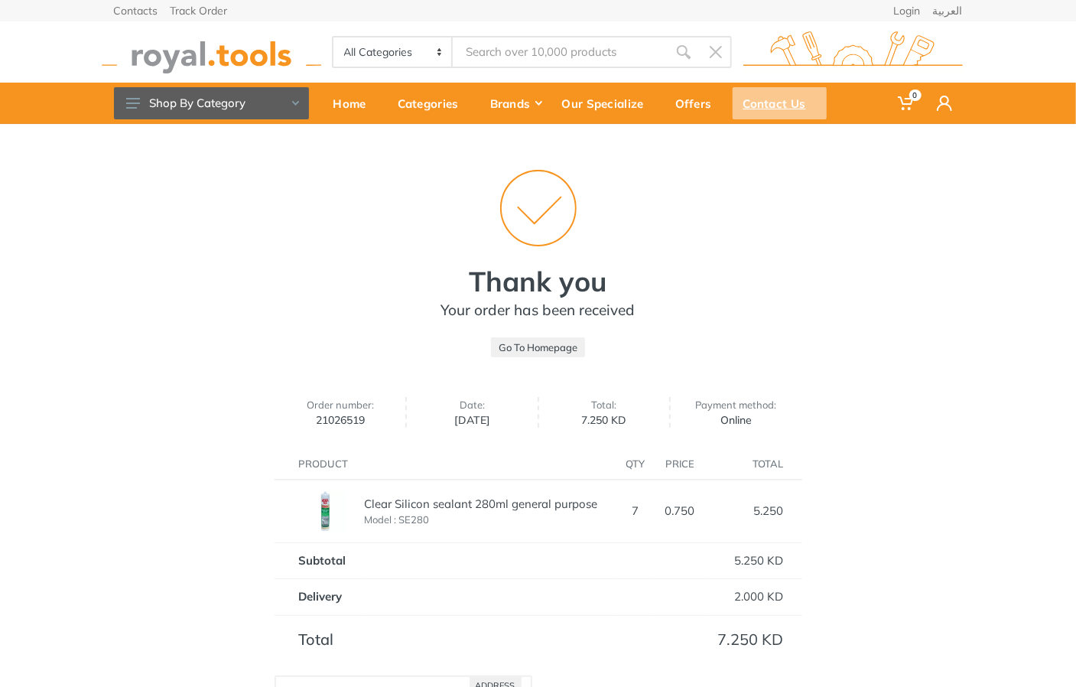
click at [794, 96] on div "Contact Us" at bounding box center [780, 103] width 94 height 32
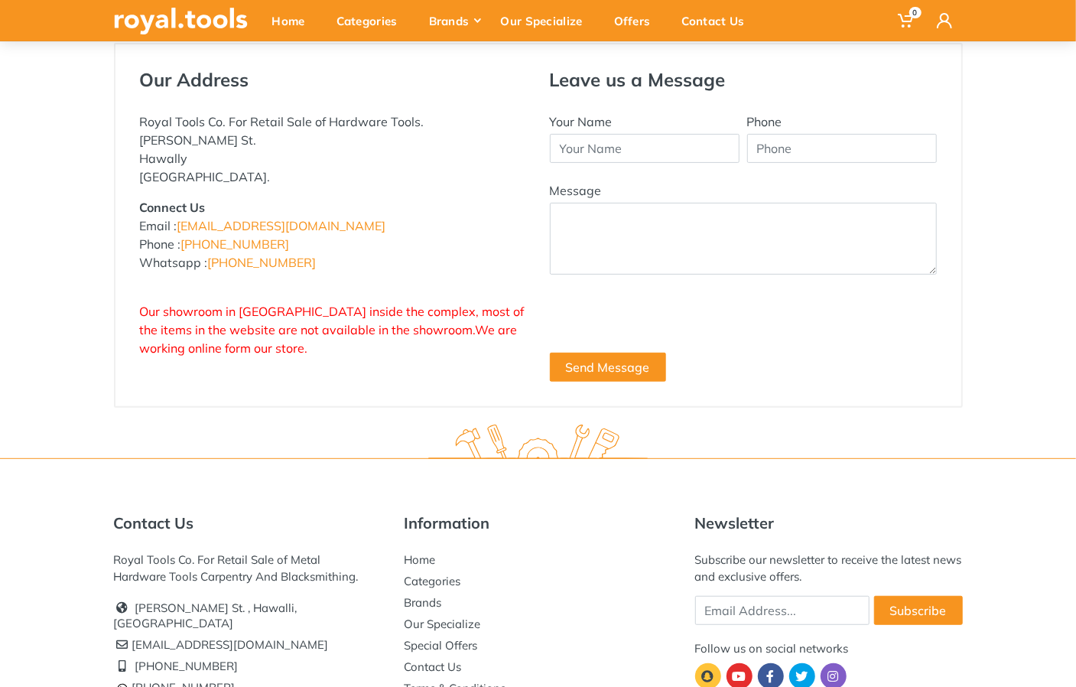
scroll to position [170, 0]
